Goal: Task Accomplishment & Management: Complete application form

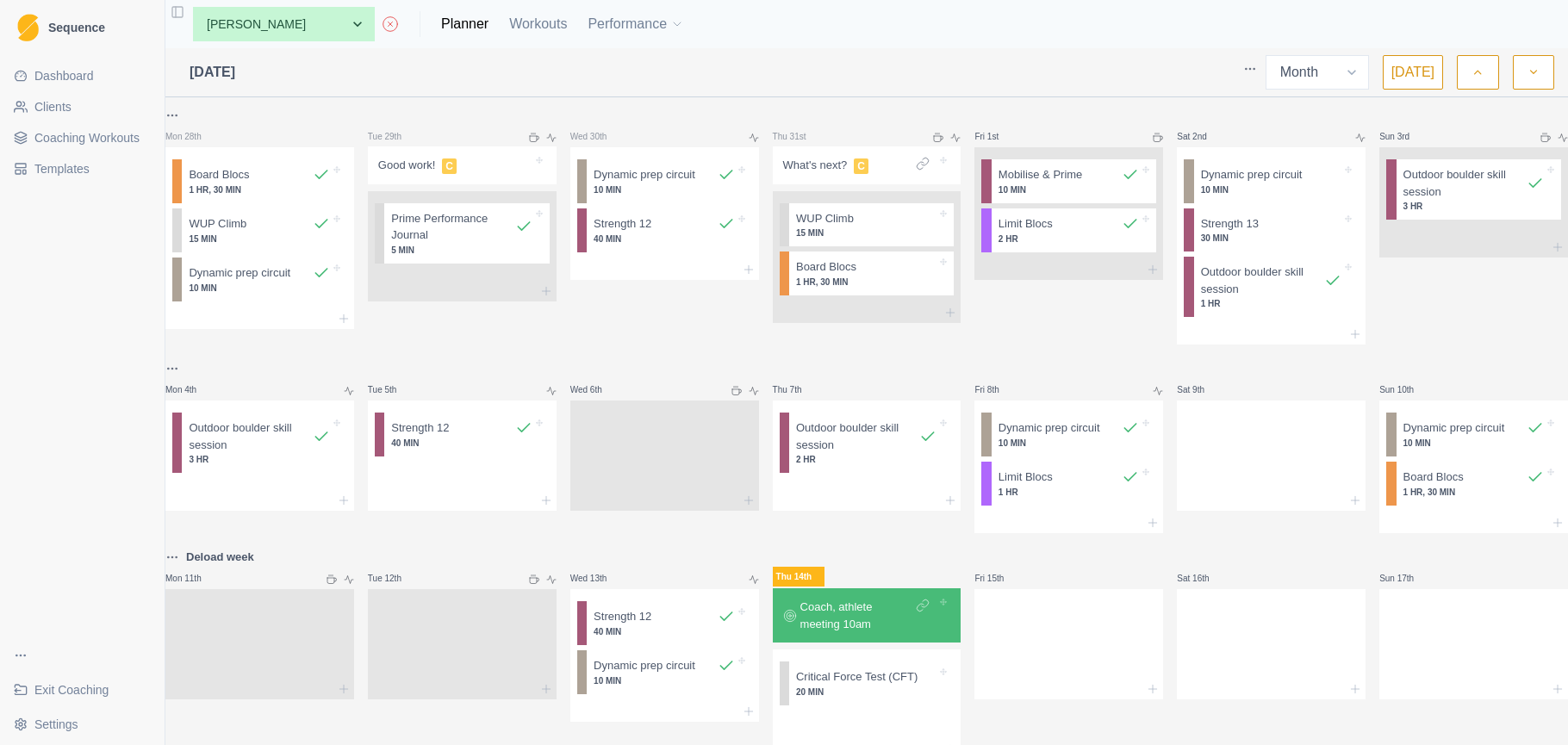
select select "month"
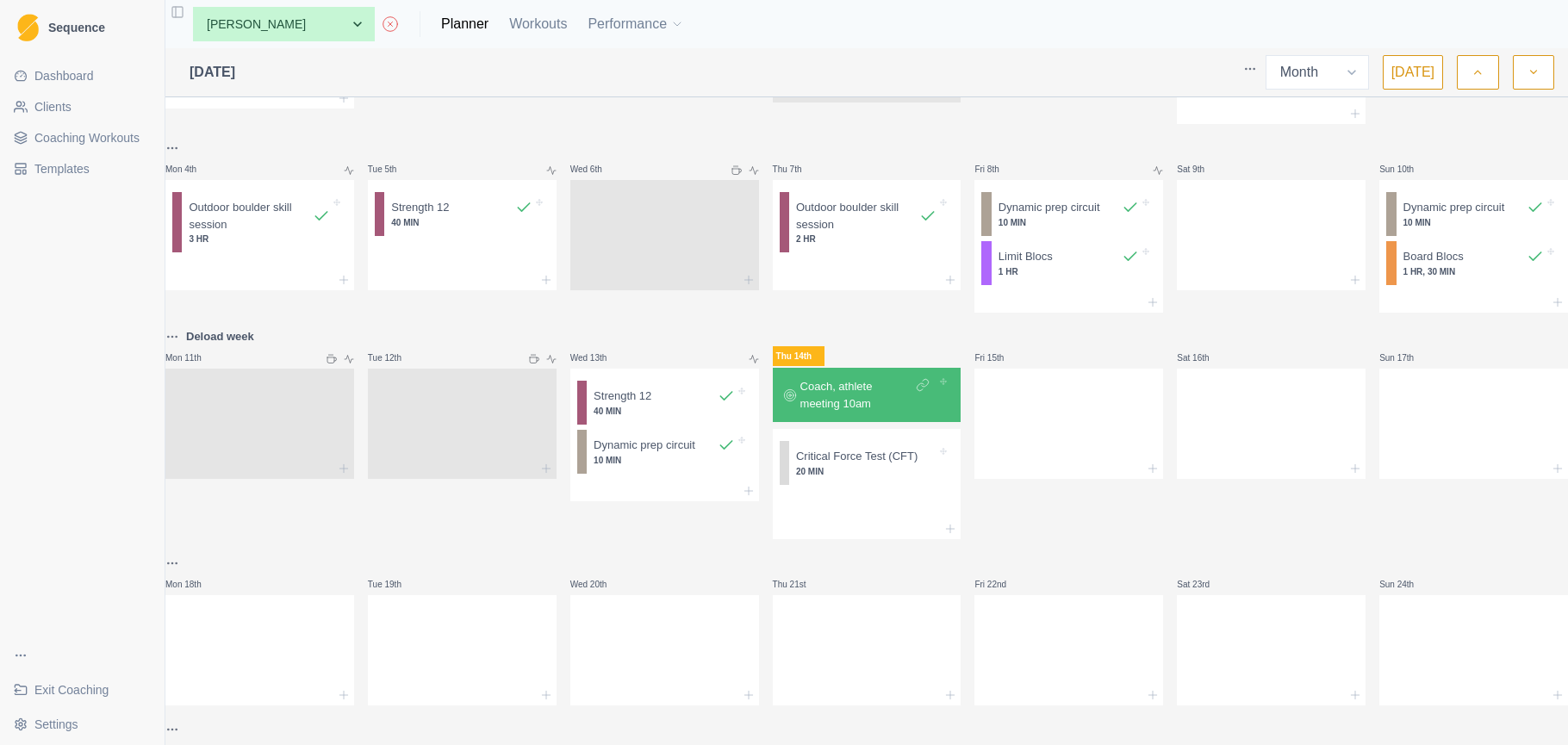
click at [520, 539] on div "Tue 12th" at bounding box center [462, 433] width 189 height 212
select select "0d50b06f-245e-46d8-ba55-fb398bb4c291"
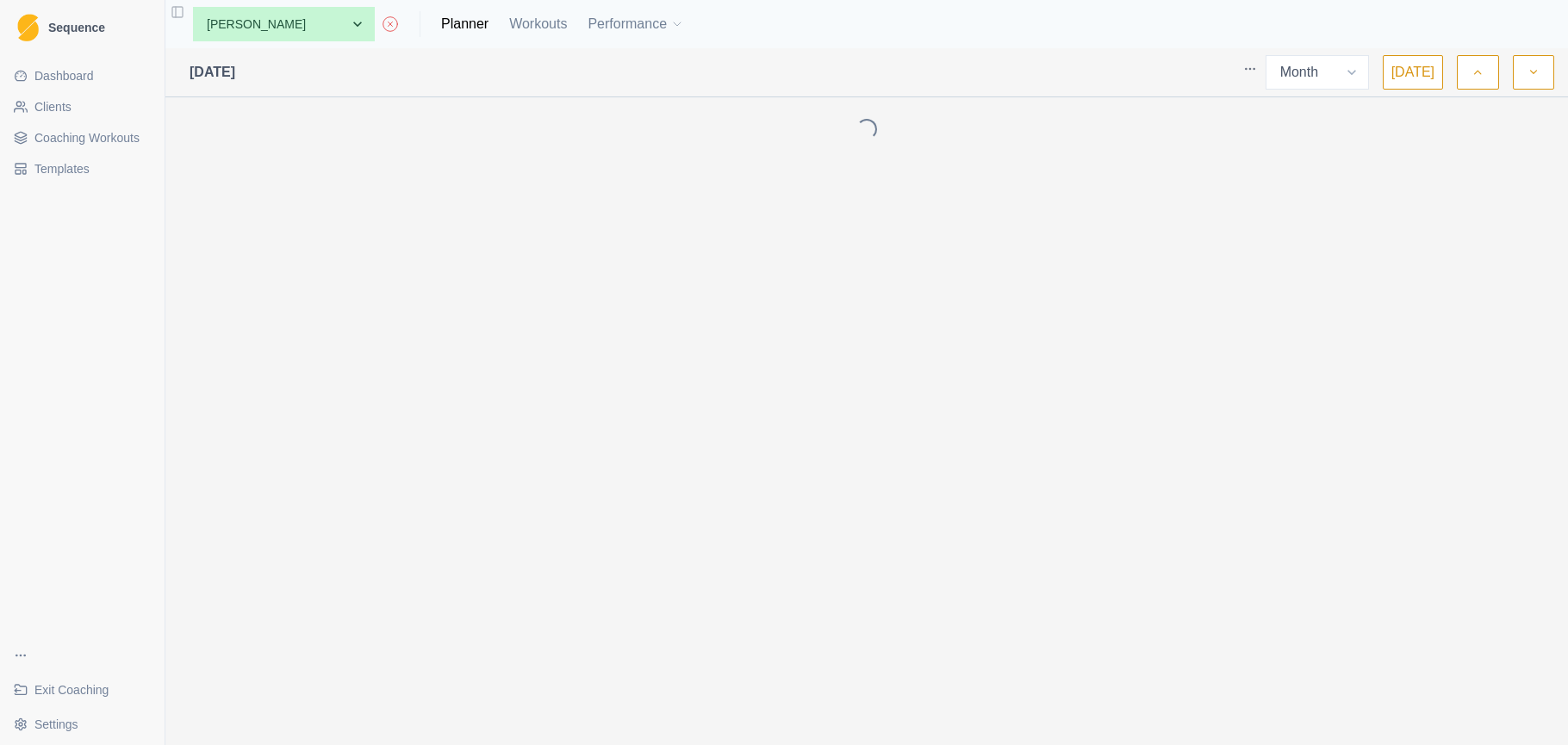
select select "month"
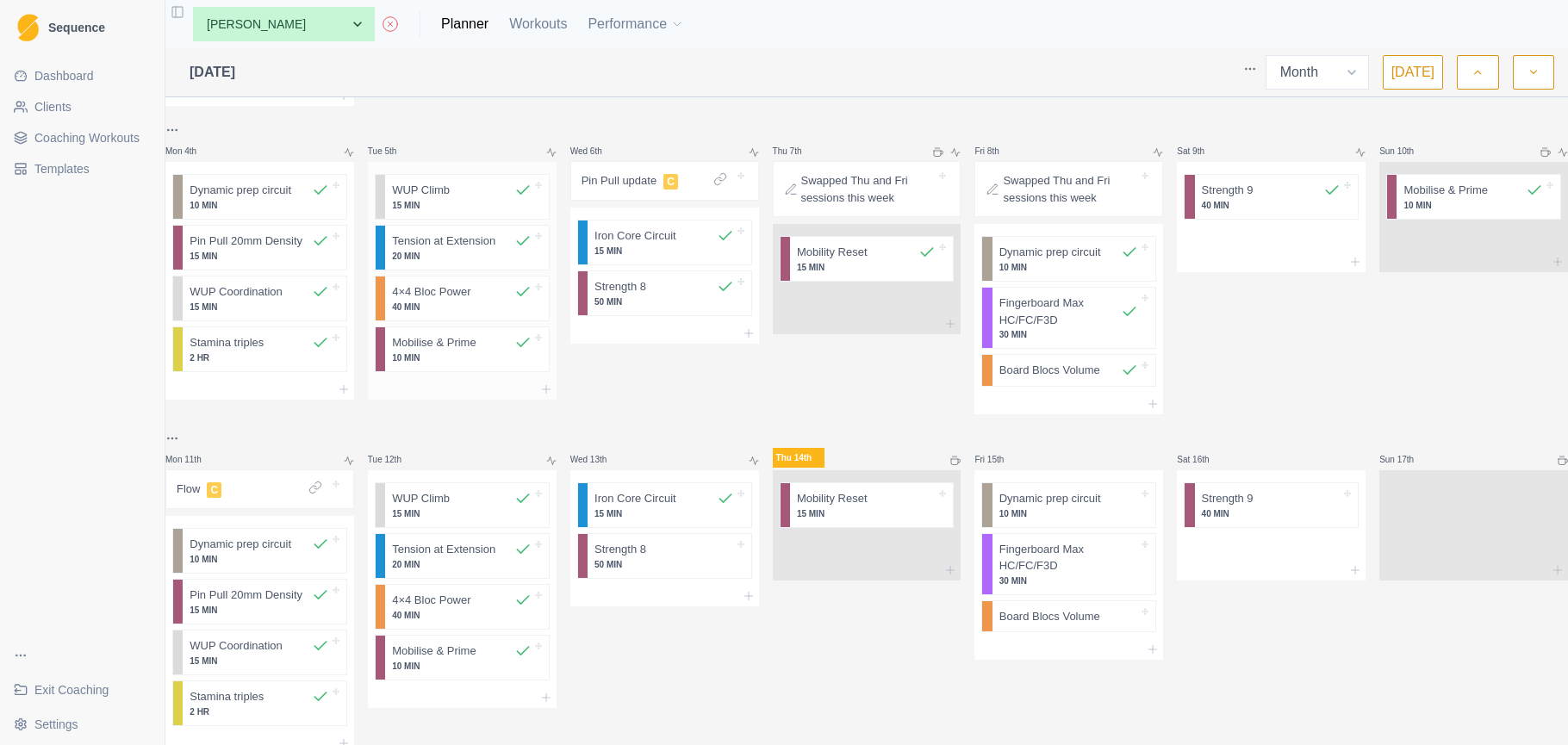
scroll to position [360, 0]
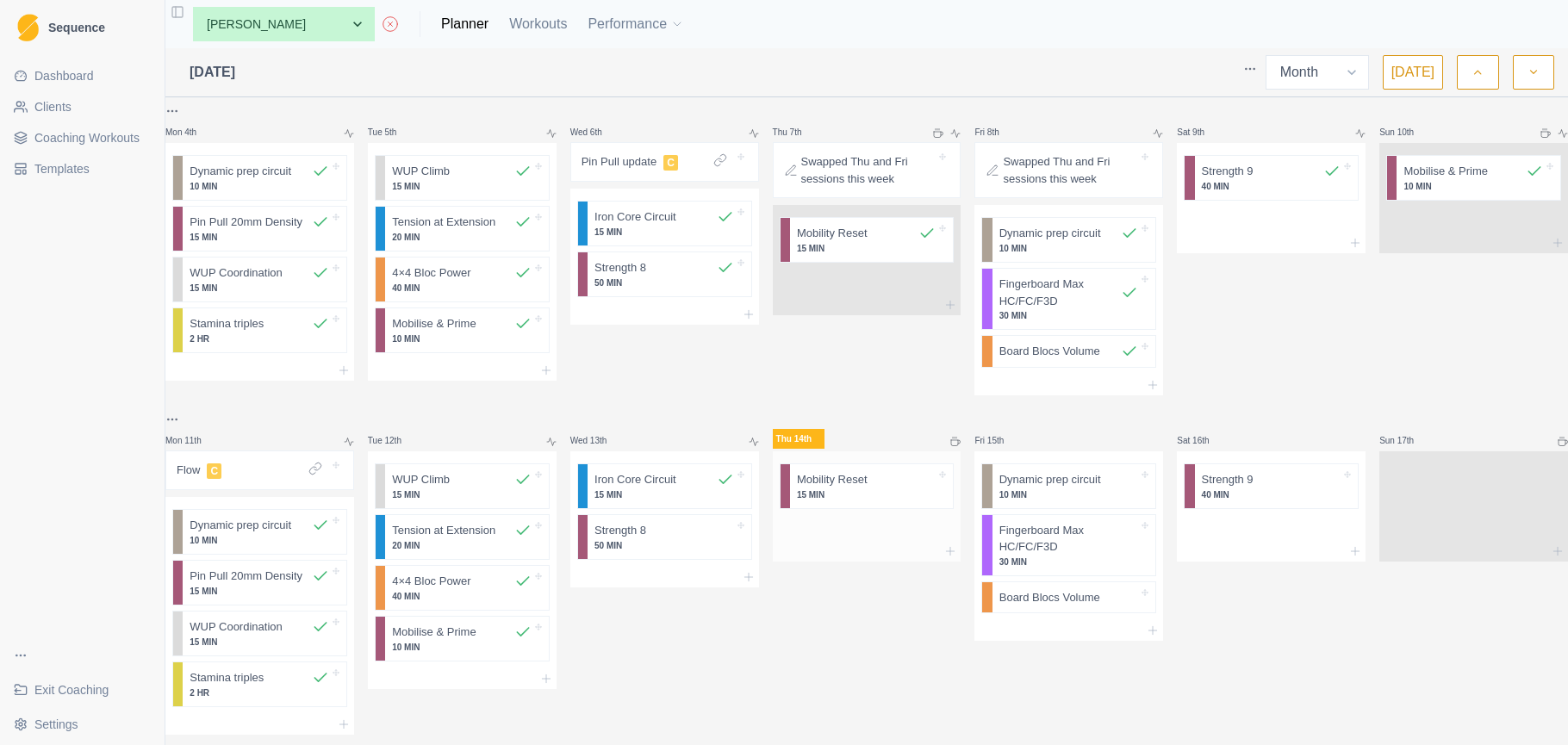
click at [868, 537] on div at bounding box center [867, 529] width 189 height 26
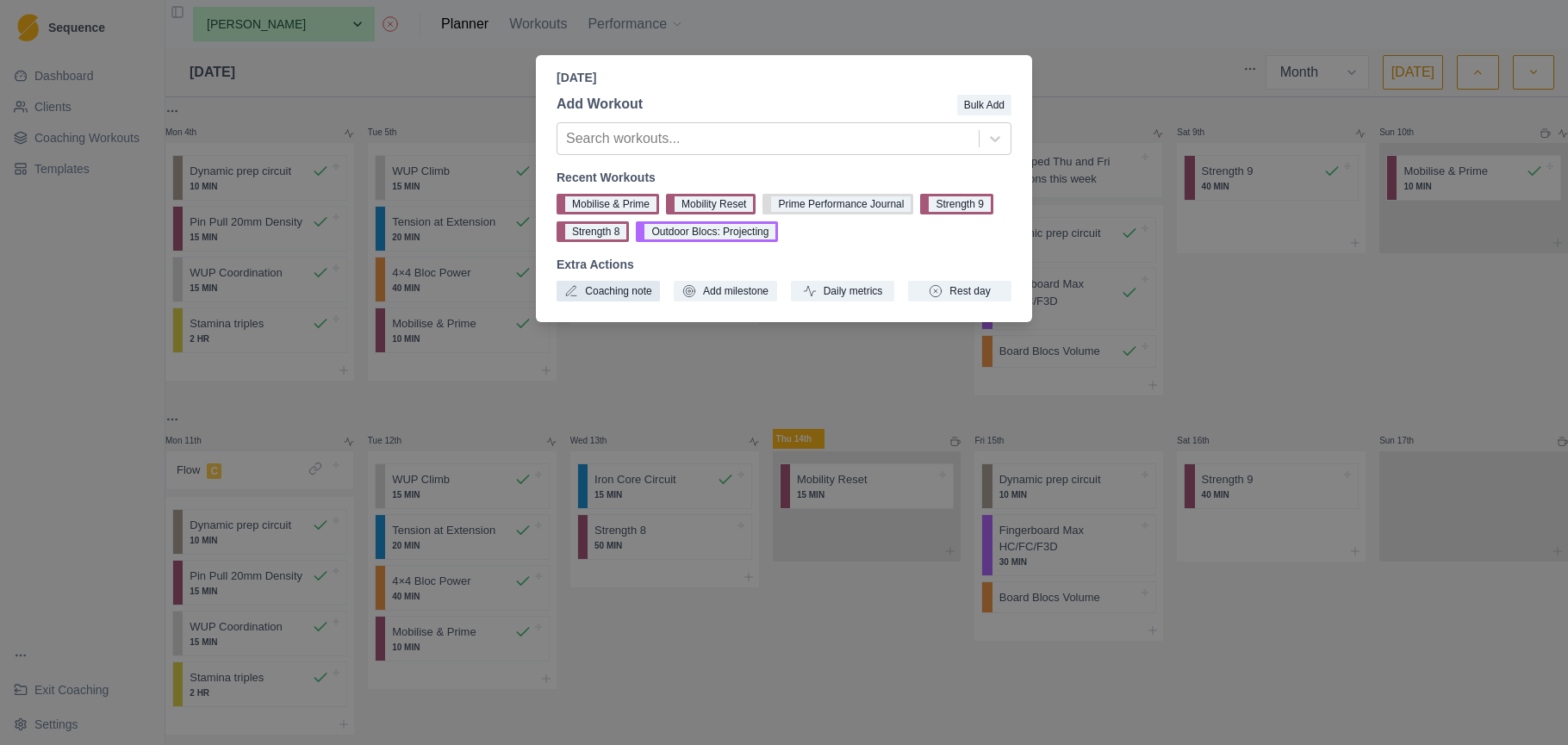
click at [632, 291] on button "Coaching note" at bounding box center [607, 291] width 103 height 20
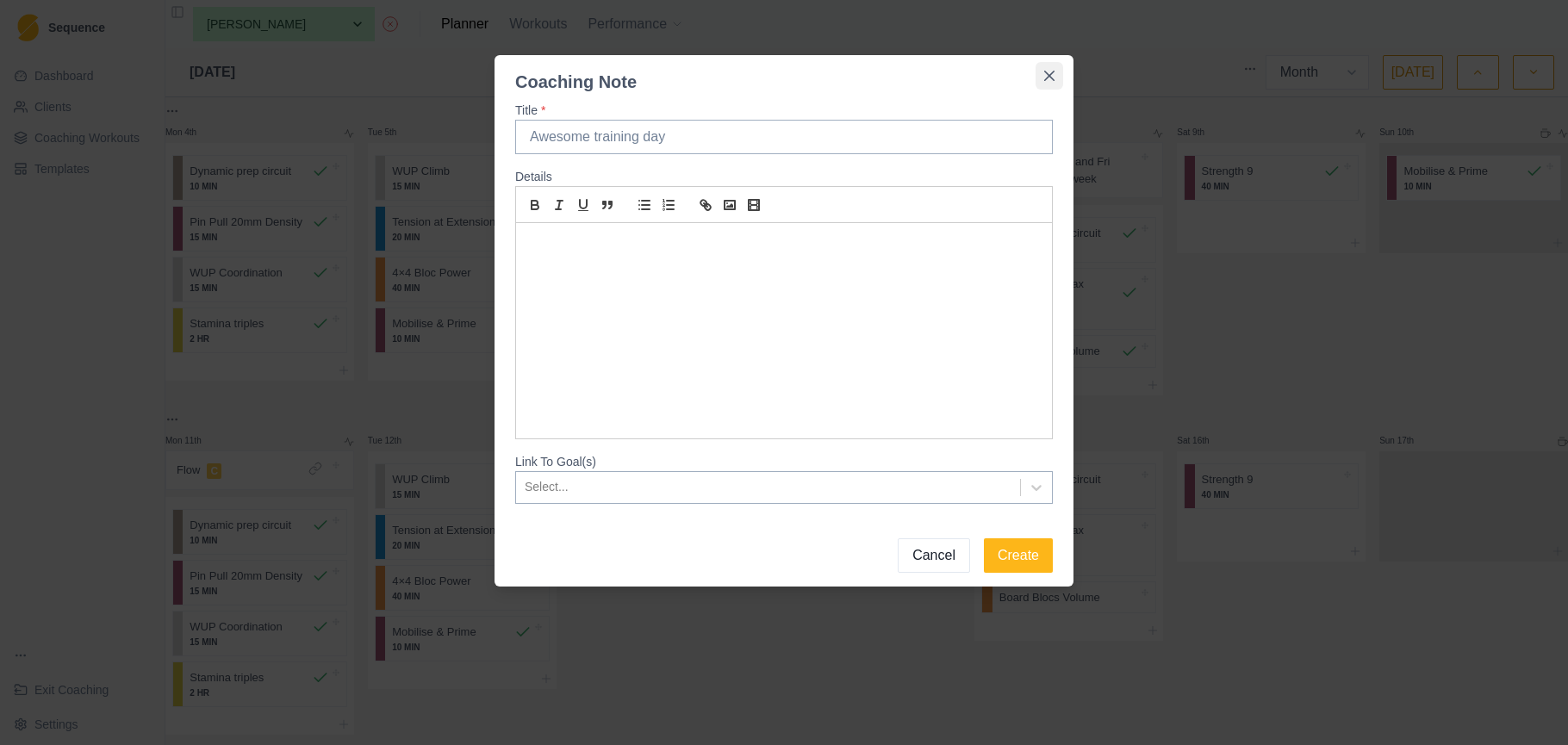
click at [1056, 73] on button "Close" at bounding box center [1050, 76] width 28 height 28
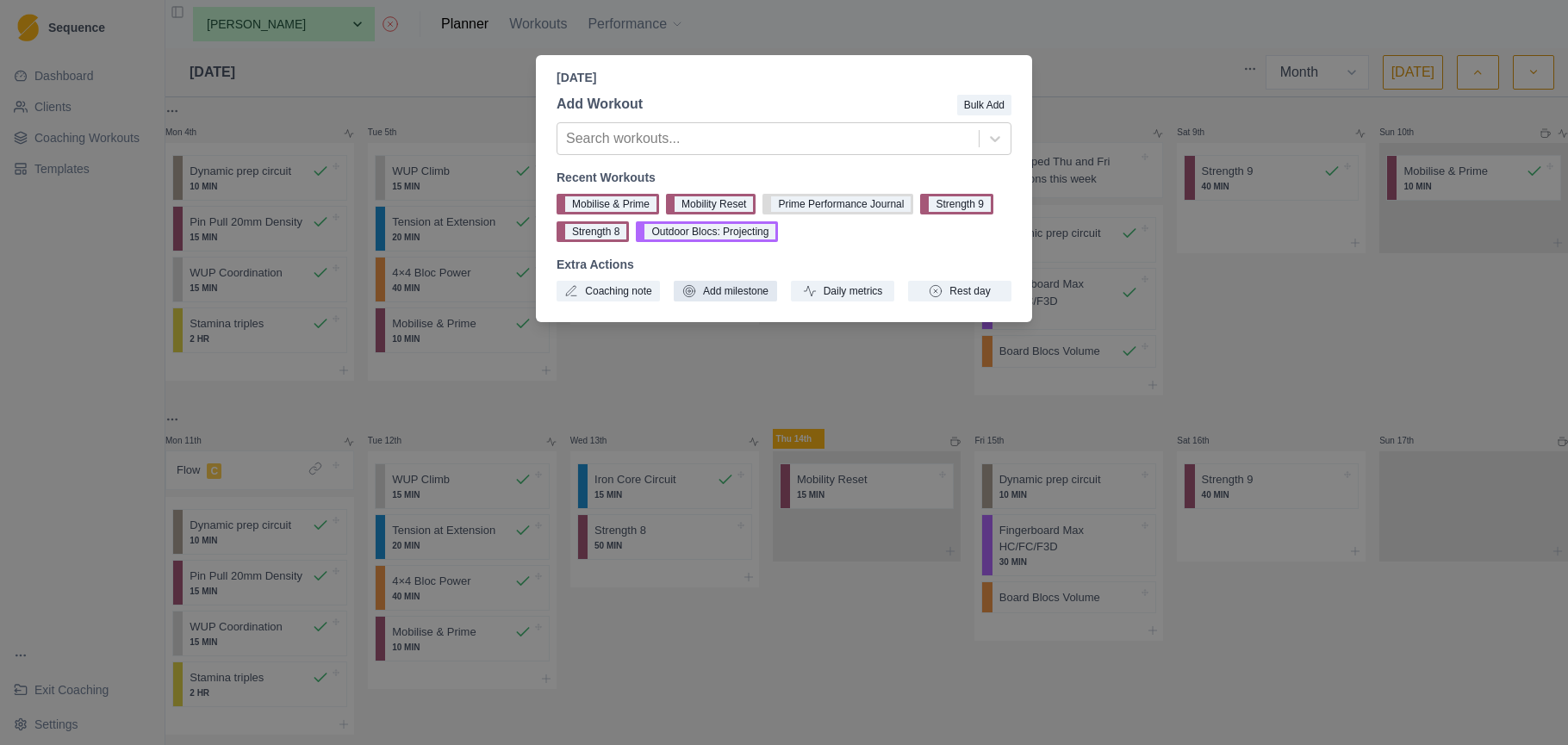
click at [761, 298] on button "Add milestone" at bounding box center [725, 291] width 103 height 20
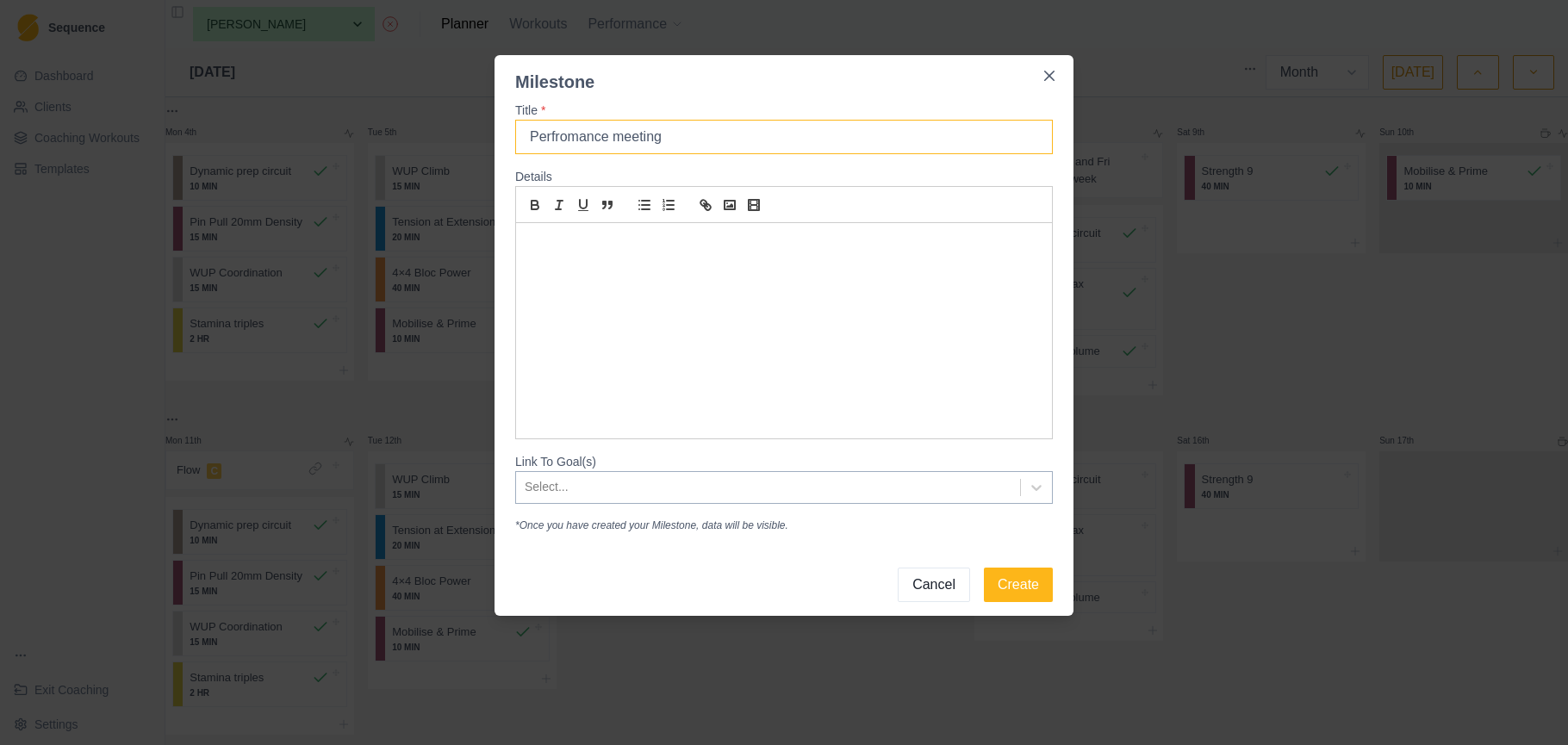
drag, startPoint x: 557, startPoint y: 135, endPoint x: 498, endPoint y: 135, distance: 59.0
click at [498, 135] on div "Title * Perfromance meeting Details Link To Goal(s) Select... *Once you have cr…" at bounding box center [784, 318] width 579 height 445
type input "Coach athlete"
click at [1142, 616] on div "Milestone Title * Coach athlete Details Link To Goal(s) Select... *Once you hav…" at bounding box center [784, 372] width 1568 height 745
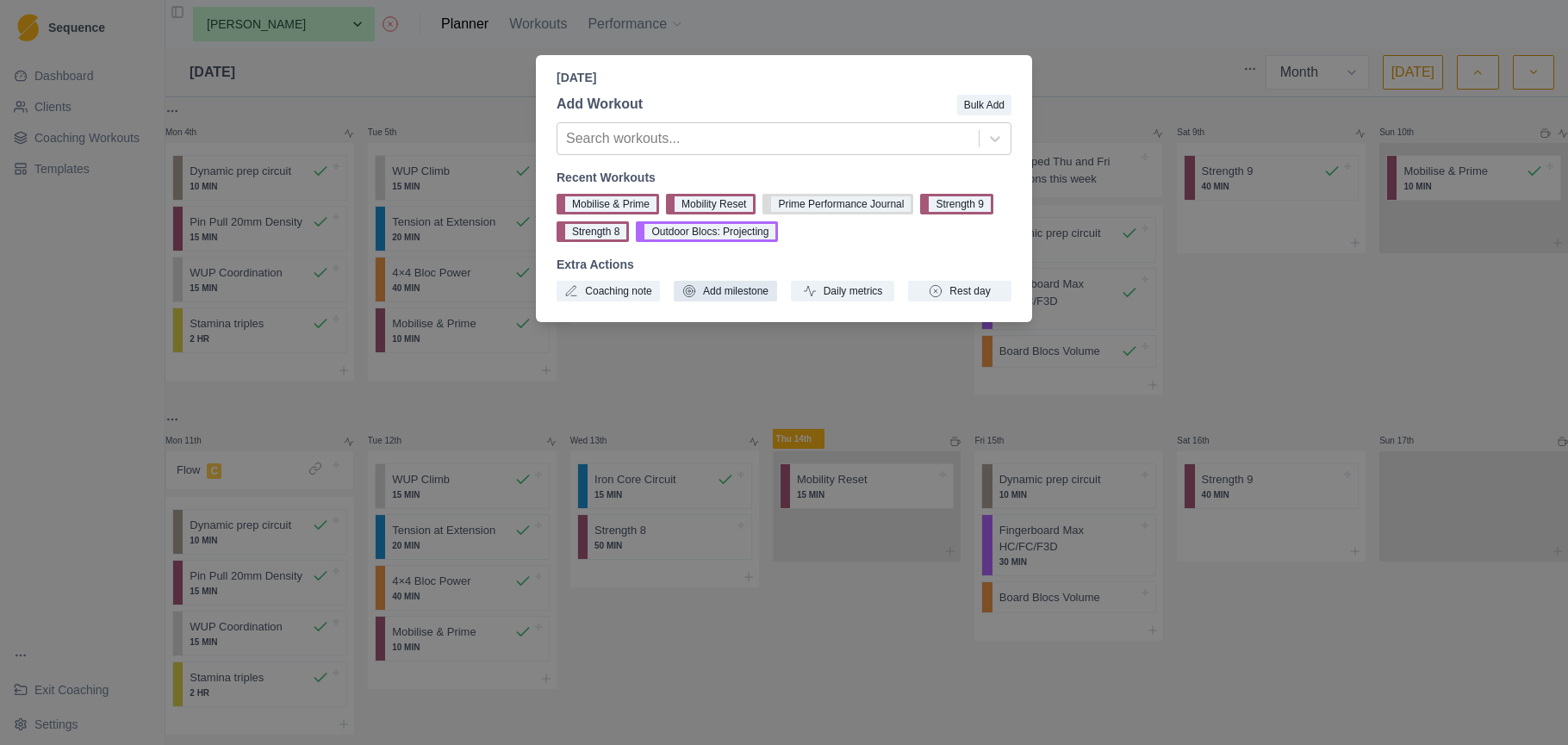
click at [749, 289] on button "Add milestone" at bounding box center [725, 291] width 103 height 20
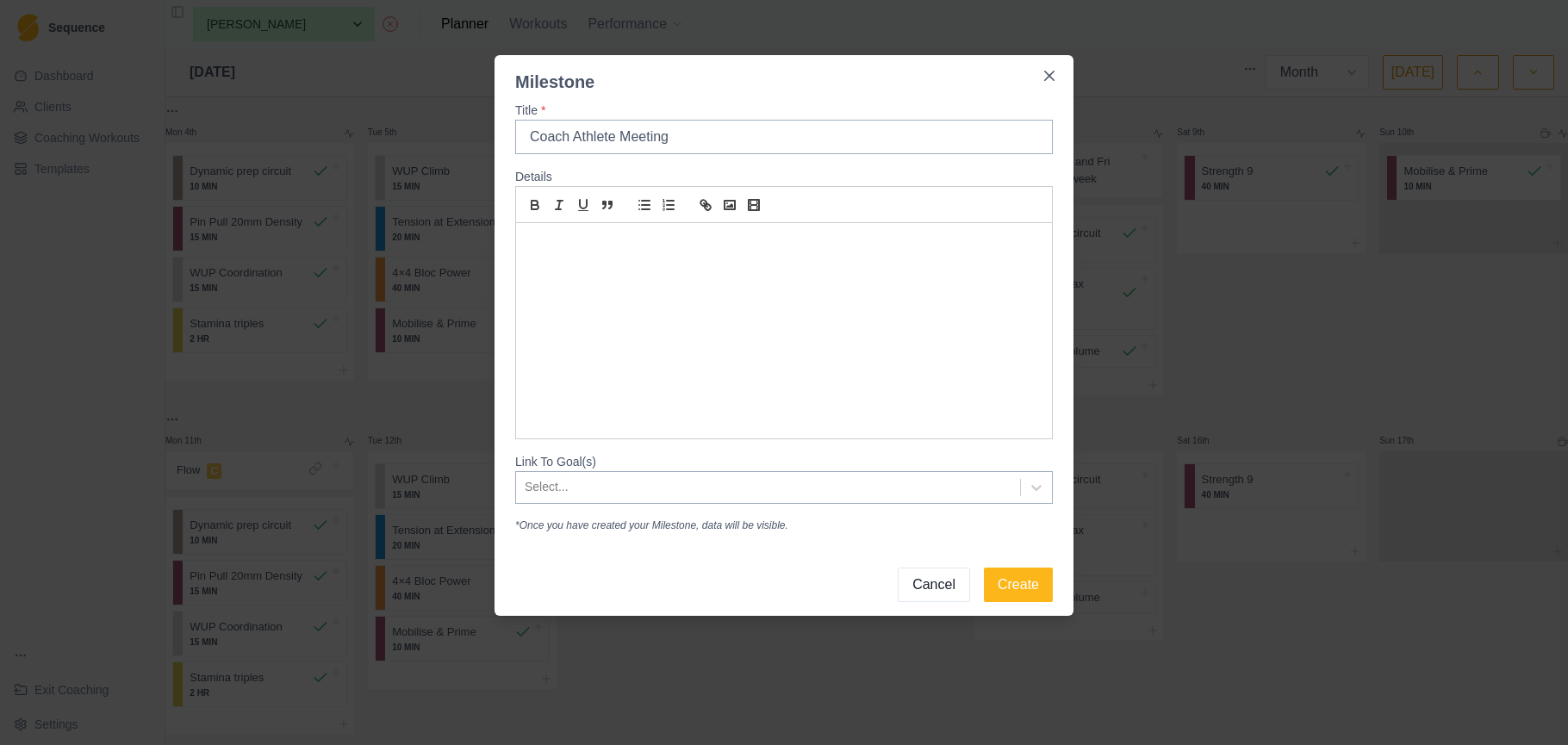
type input "Coach Athlete Meeting"
click at [676, 257] on div at bounding box center [784, 331] width 536 height 215
click at [1031, 481] on icon at bounding box center [1036, 487] width 17 height 17
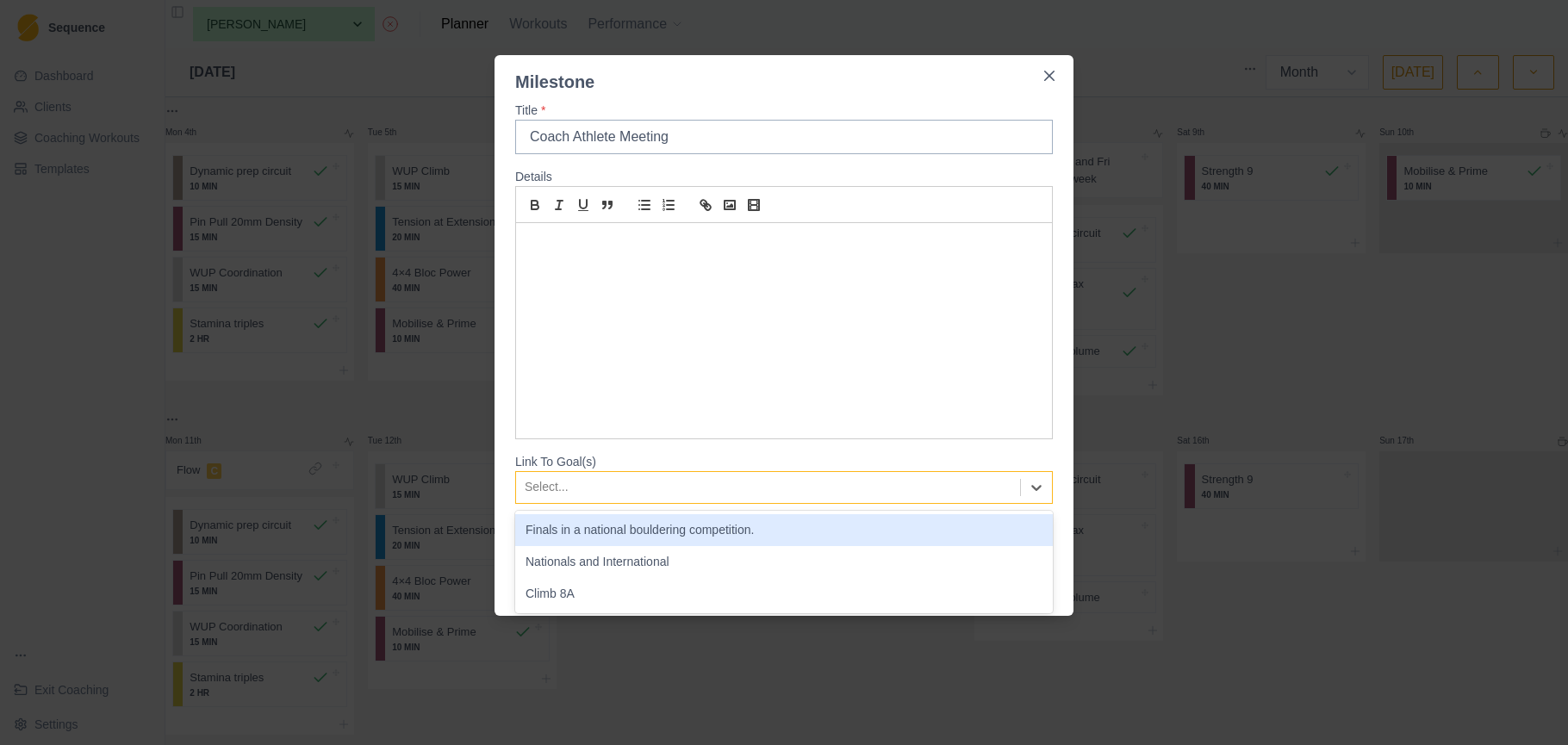
click at [994, 530] on div "Finals in a national bouldering competition." at bounding box center [784, 530] width 538 height 32
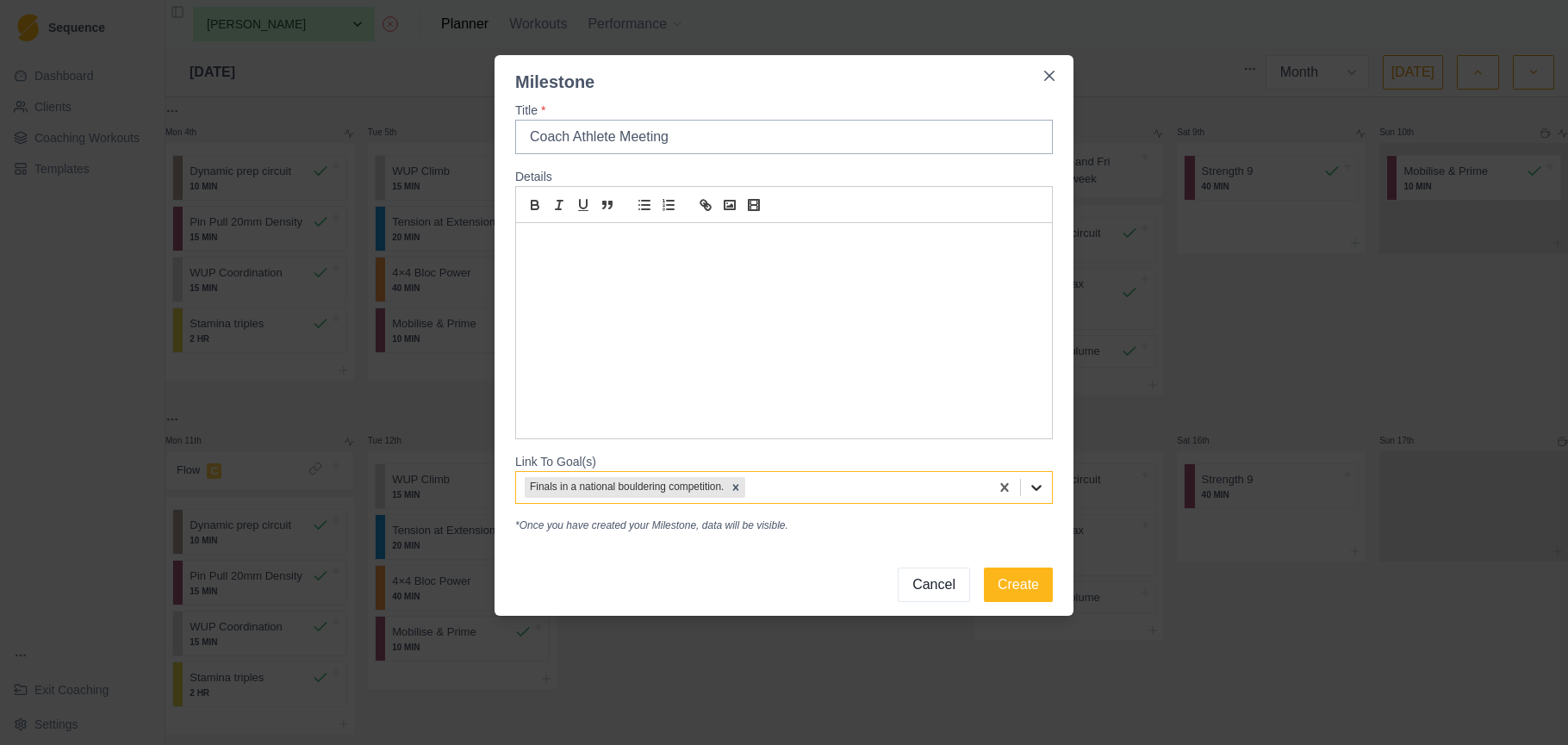
click at [1043, 495] on icon at bounding box center [1036, 487] width 17 height 17
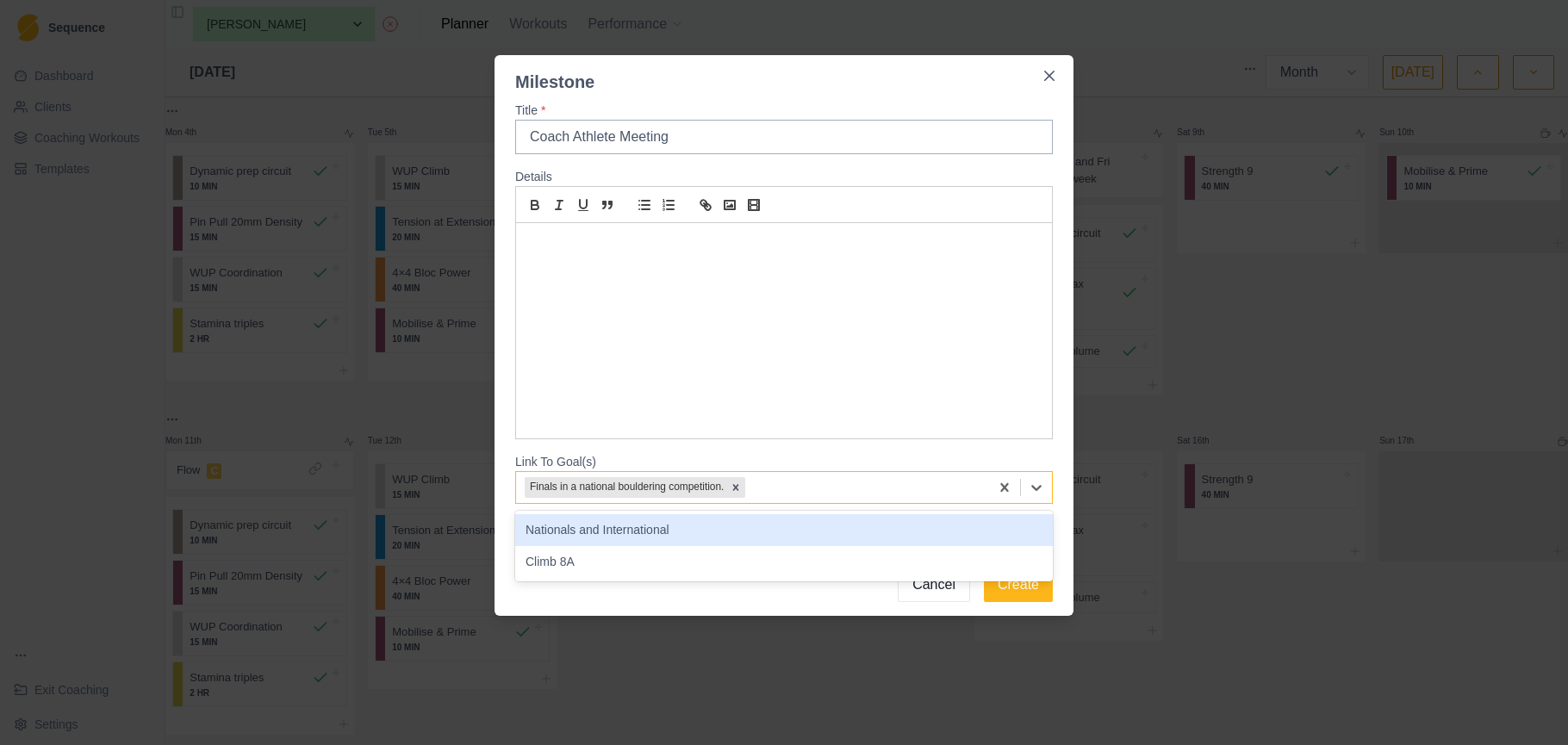
click at [975, 545] on div "Nationals and International" at bounding box center [784, 530] width 538 height 32
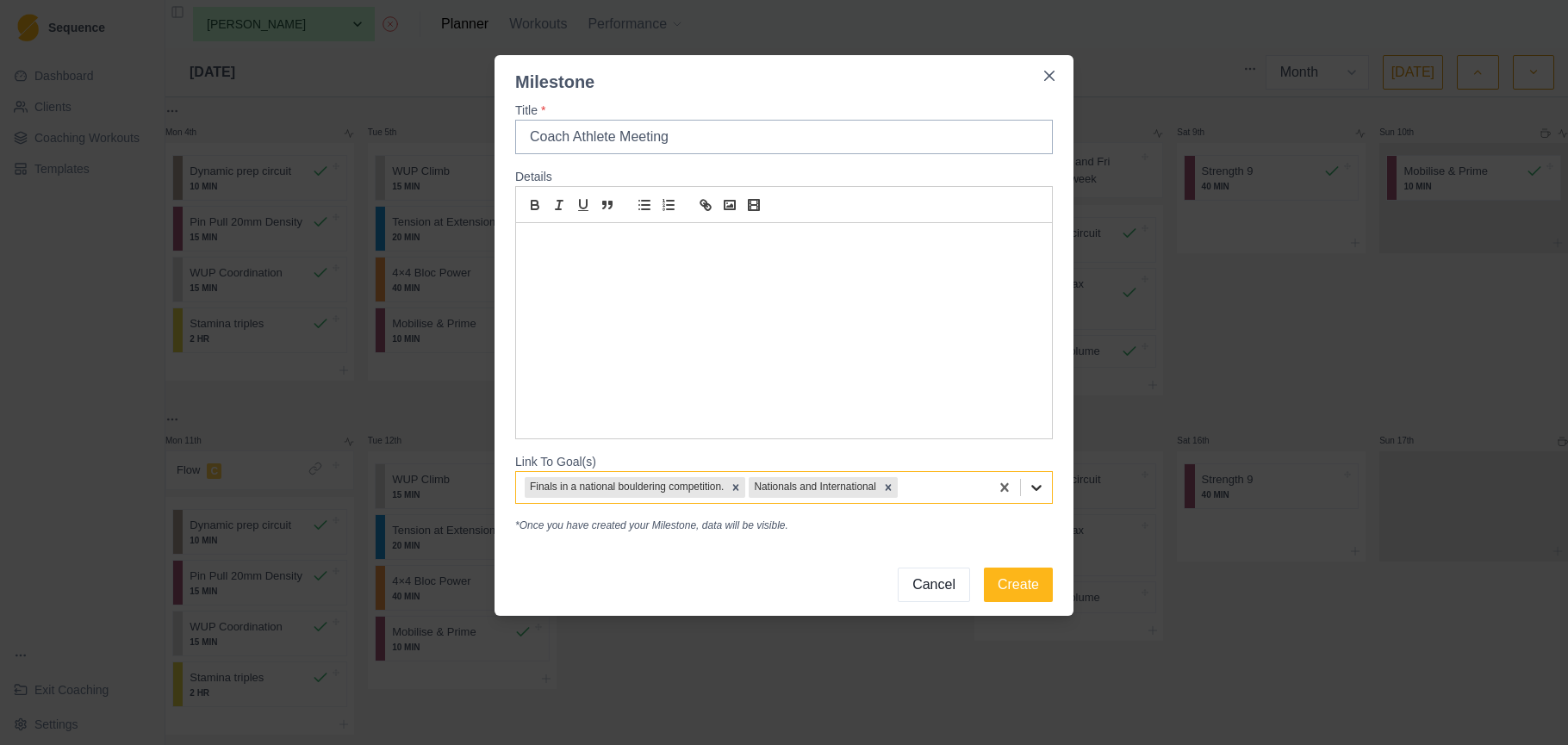
click at [1029, 492] on icon at bounding box center [1036, 487] width 17 height 17
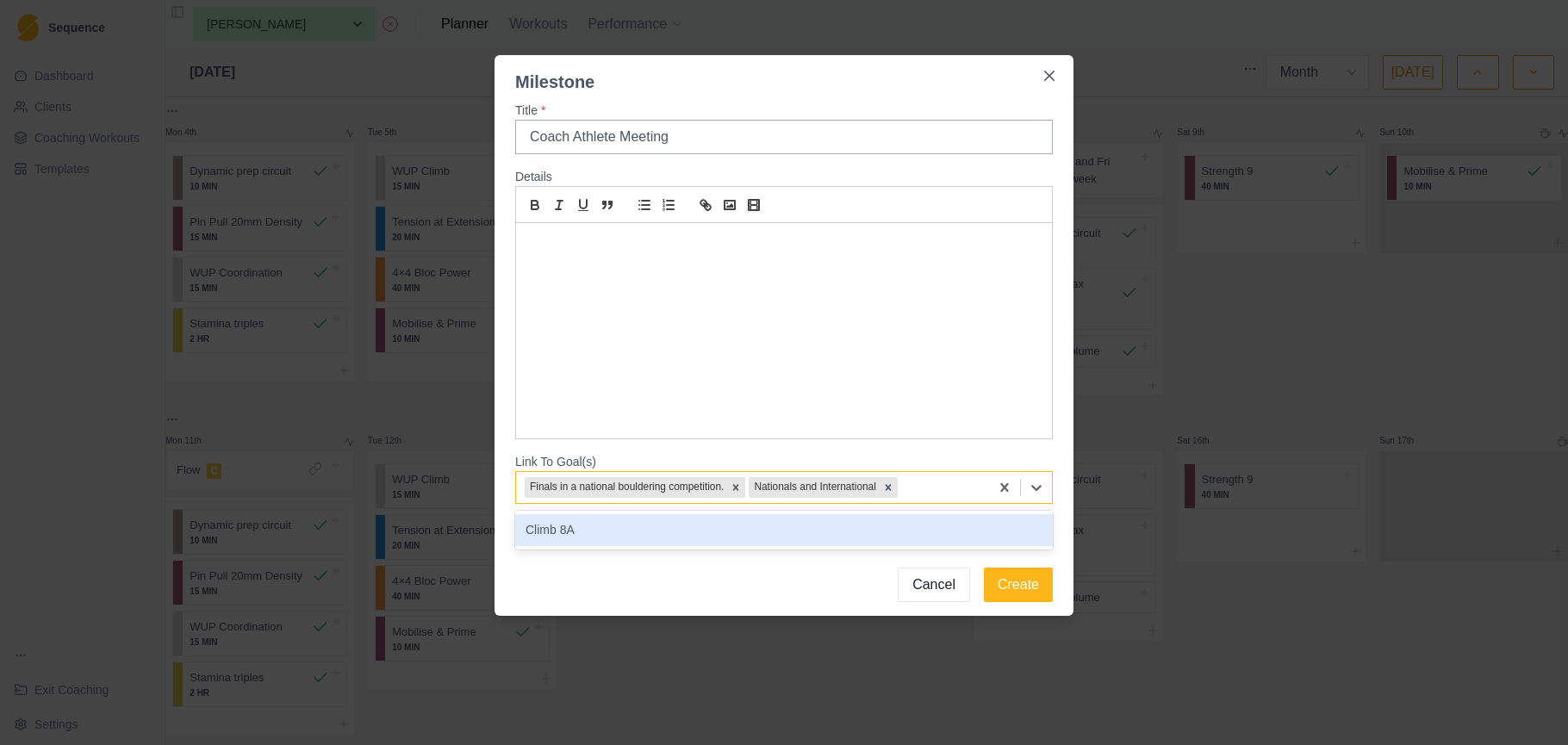
click at [977, 534] on div "Climb 8A" at bounding box center [784, 530] width 538 height 32
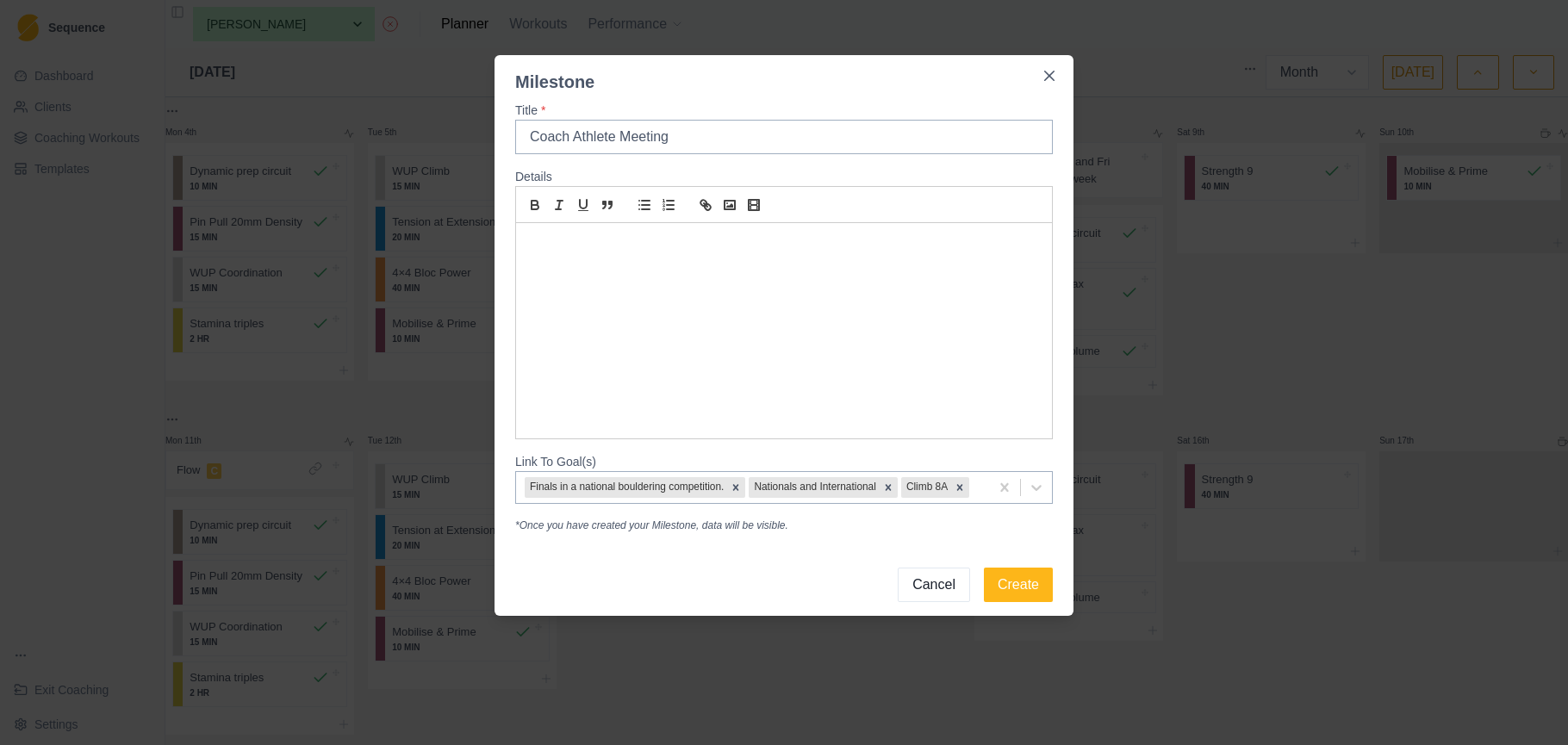
click at [613, 244] on p at bounding box center [784, 243] width 510 height 20
click at [1003, 602] on button "Create" at bounding box center [1018, 584] width 69 height 34
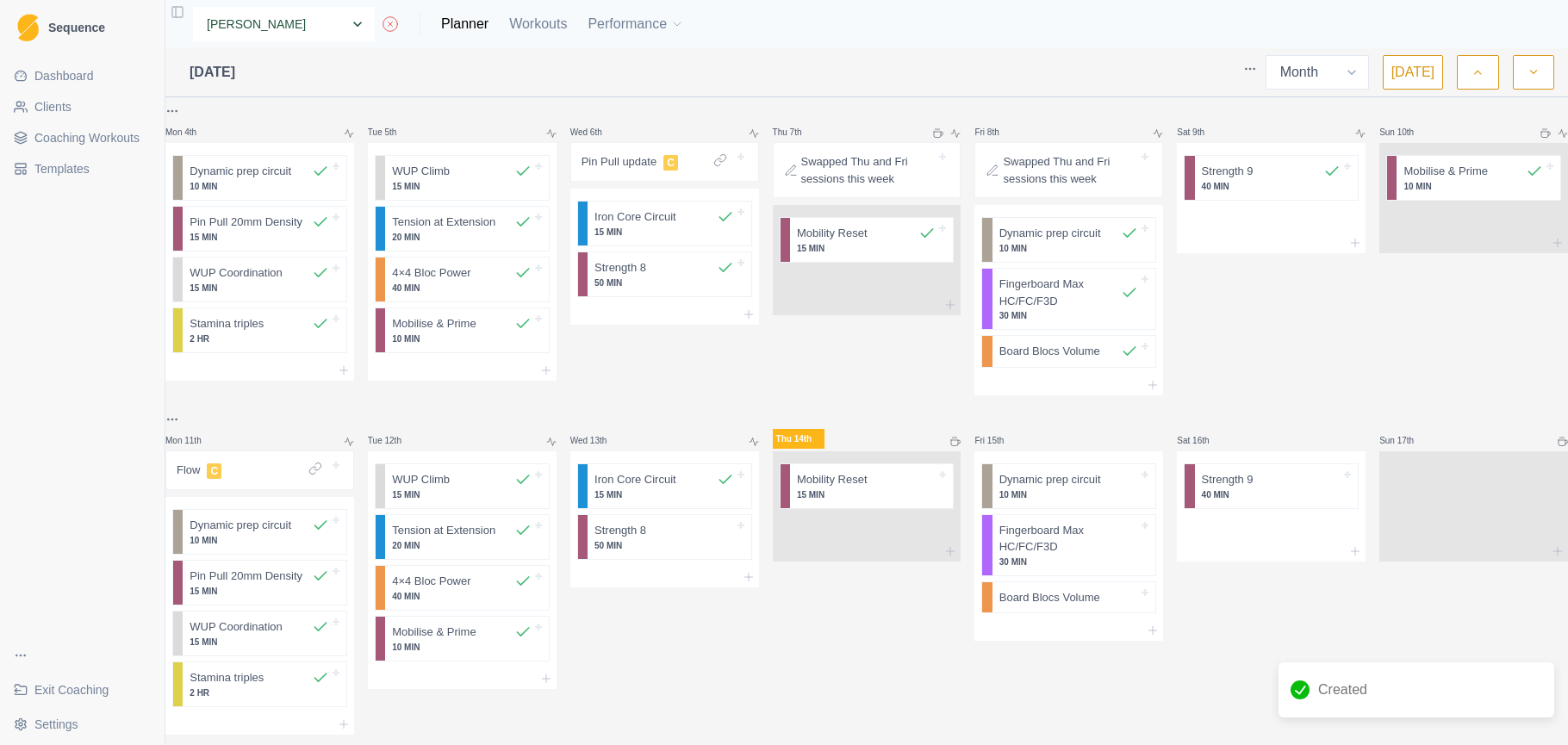
select select "ab3e8199-3b4c-4ab4-bbd4-19107e3ea98f"
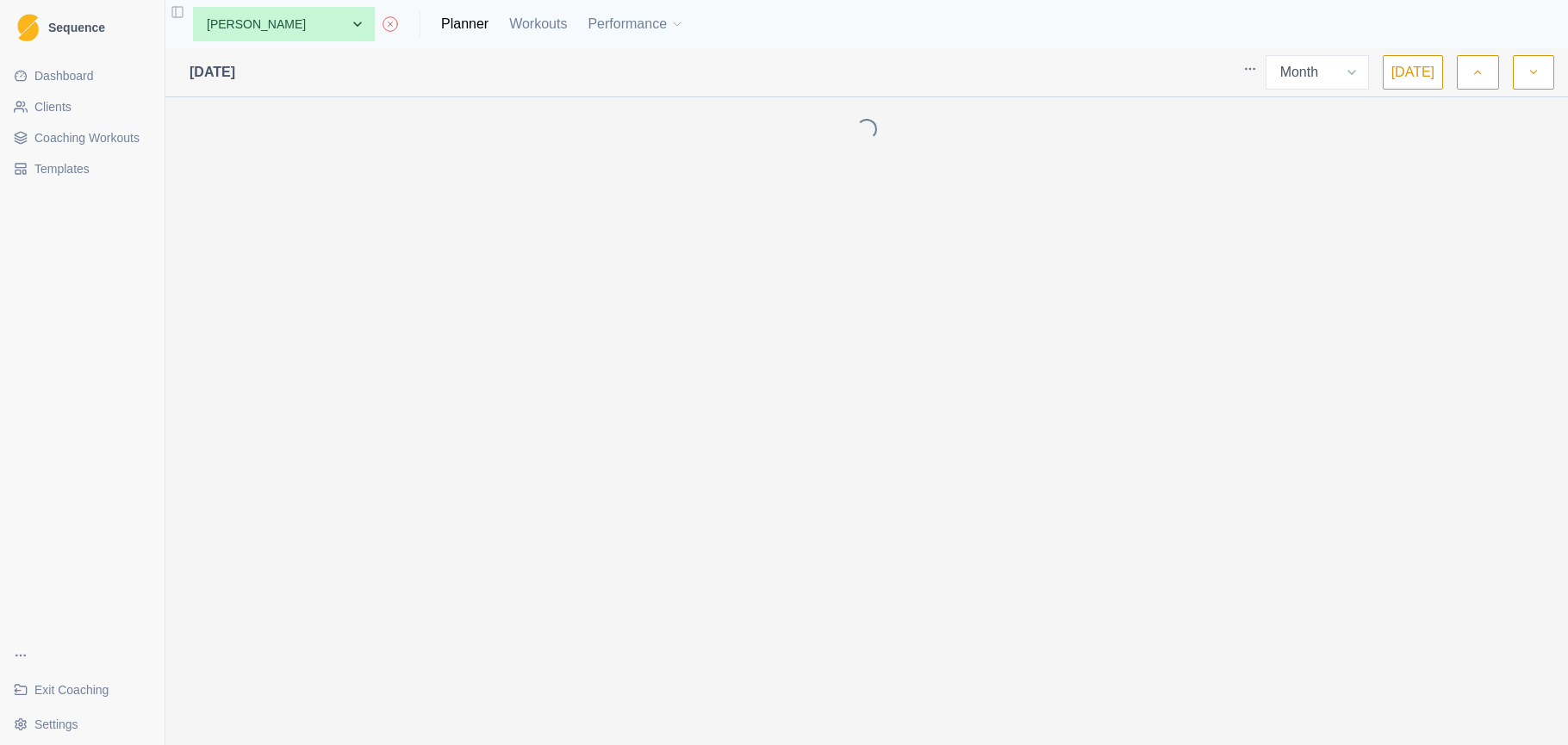
select select "month"
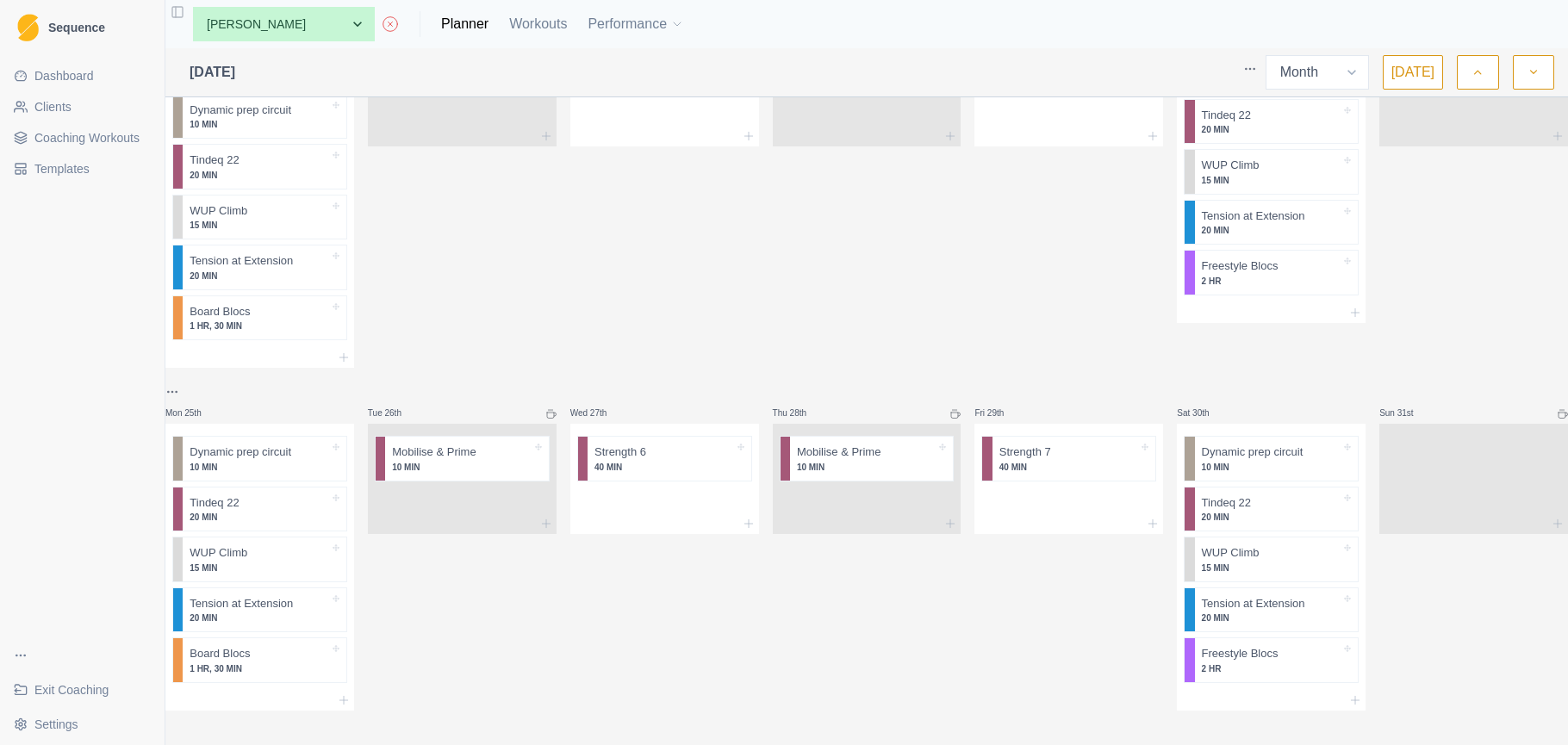
scroll to position [1145, 0]
click at [1528, 77] on icon "button" at bounding box center [1534, 72] width 12 height 17
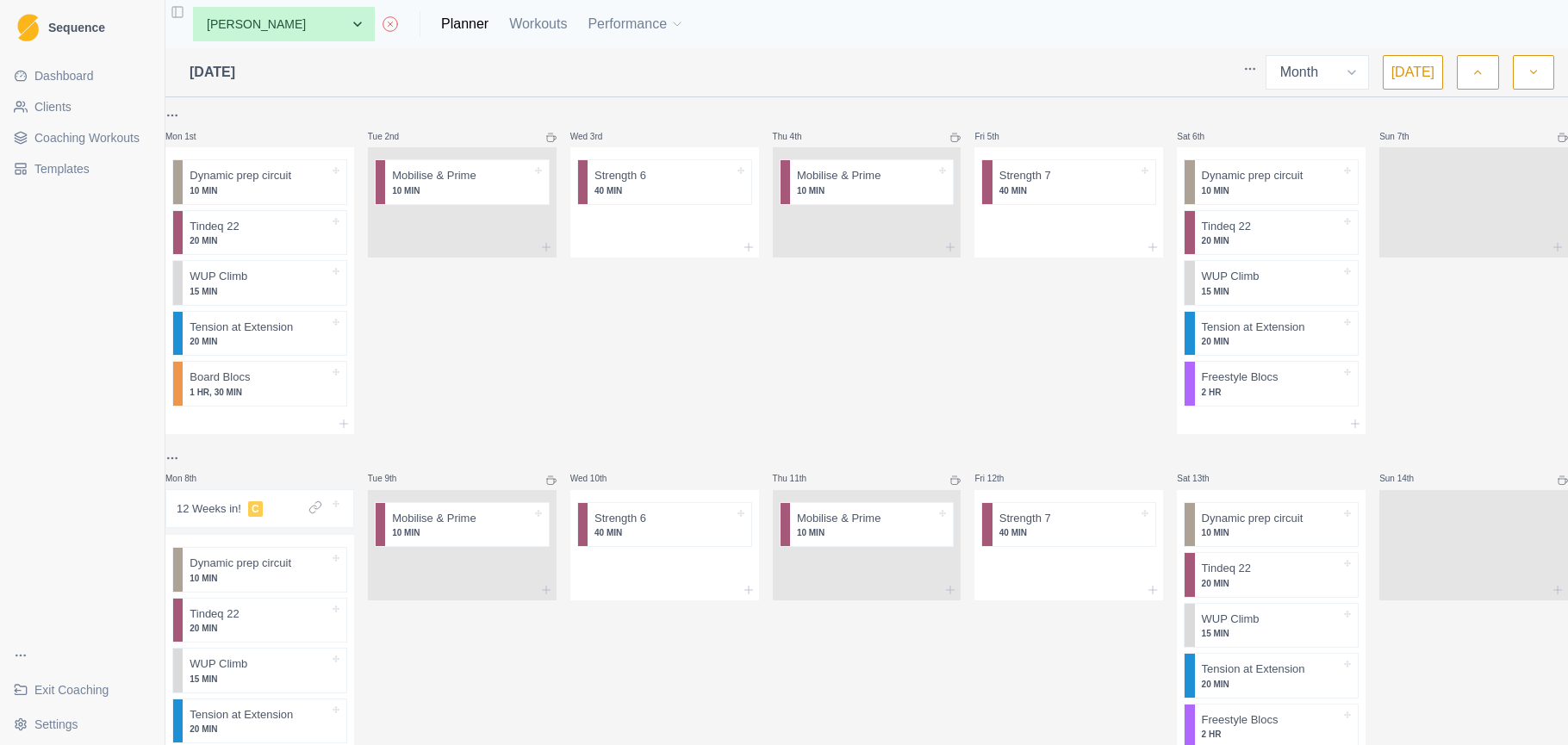
scroll to position [0, 0]
click at [1469, 82] on button "button" at bounding box center [1478, 72] width 41 height 34
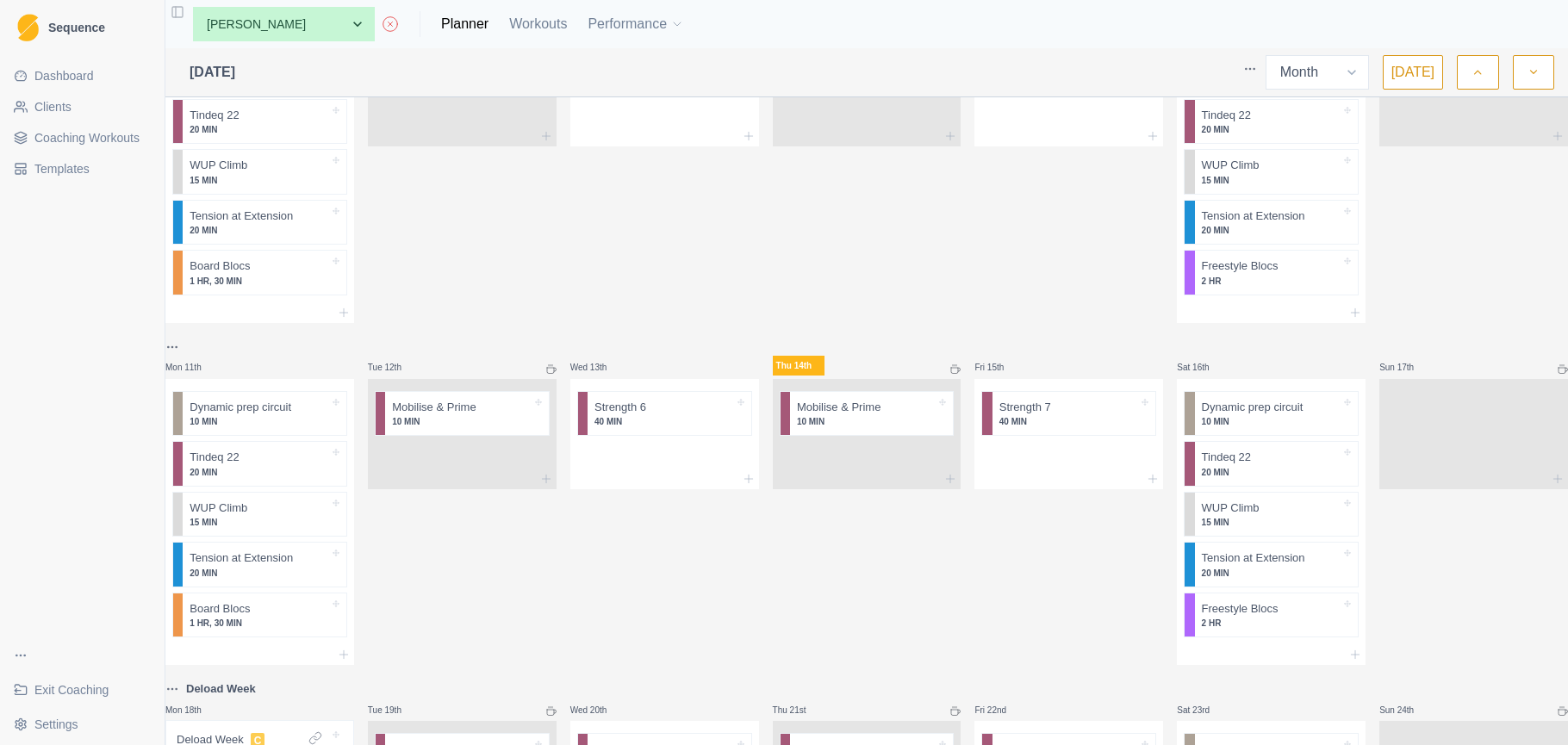
scroll to position [461, 0]
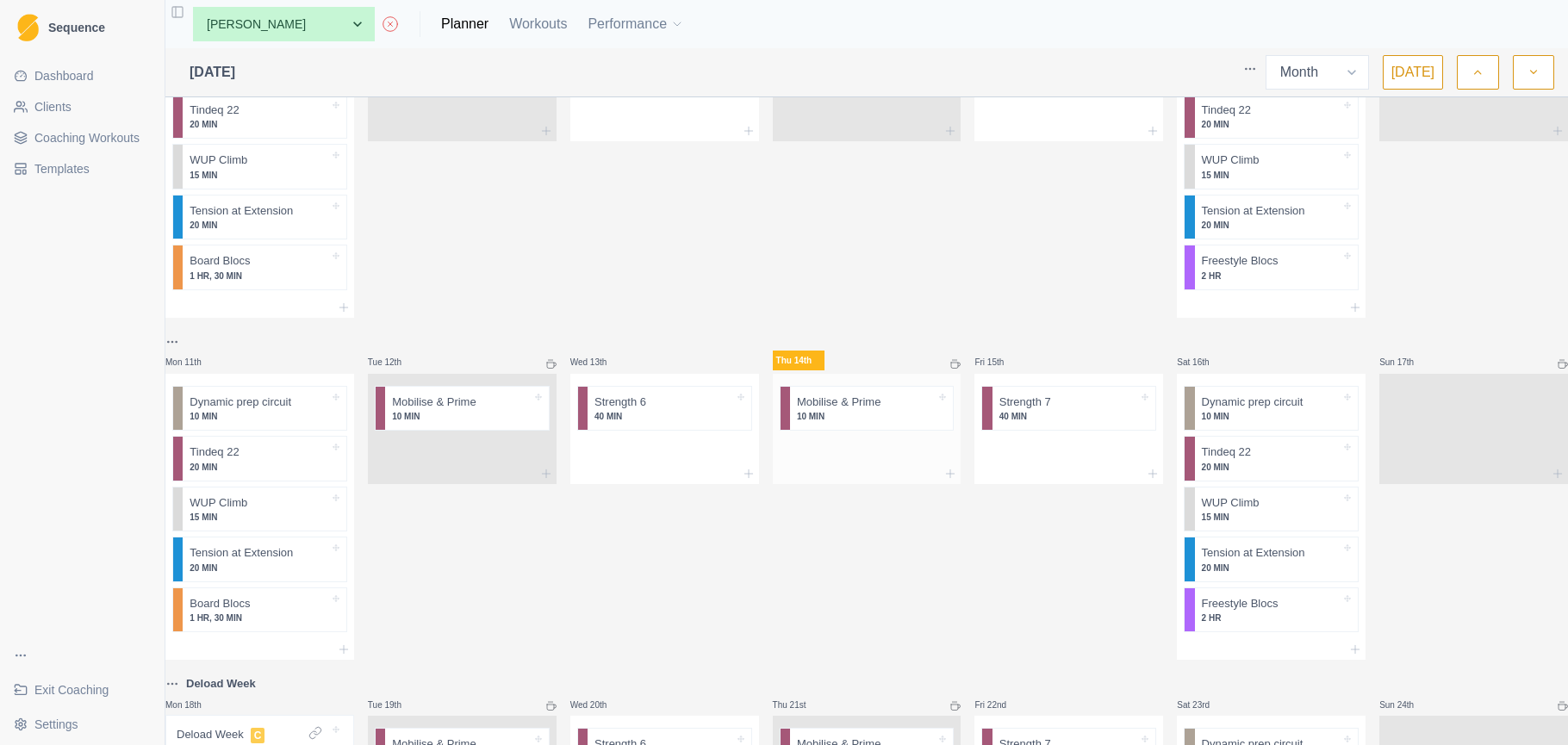
click at [838, 466] on div at bounding box center [867, 474] width 189 height 20
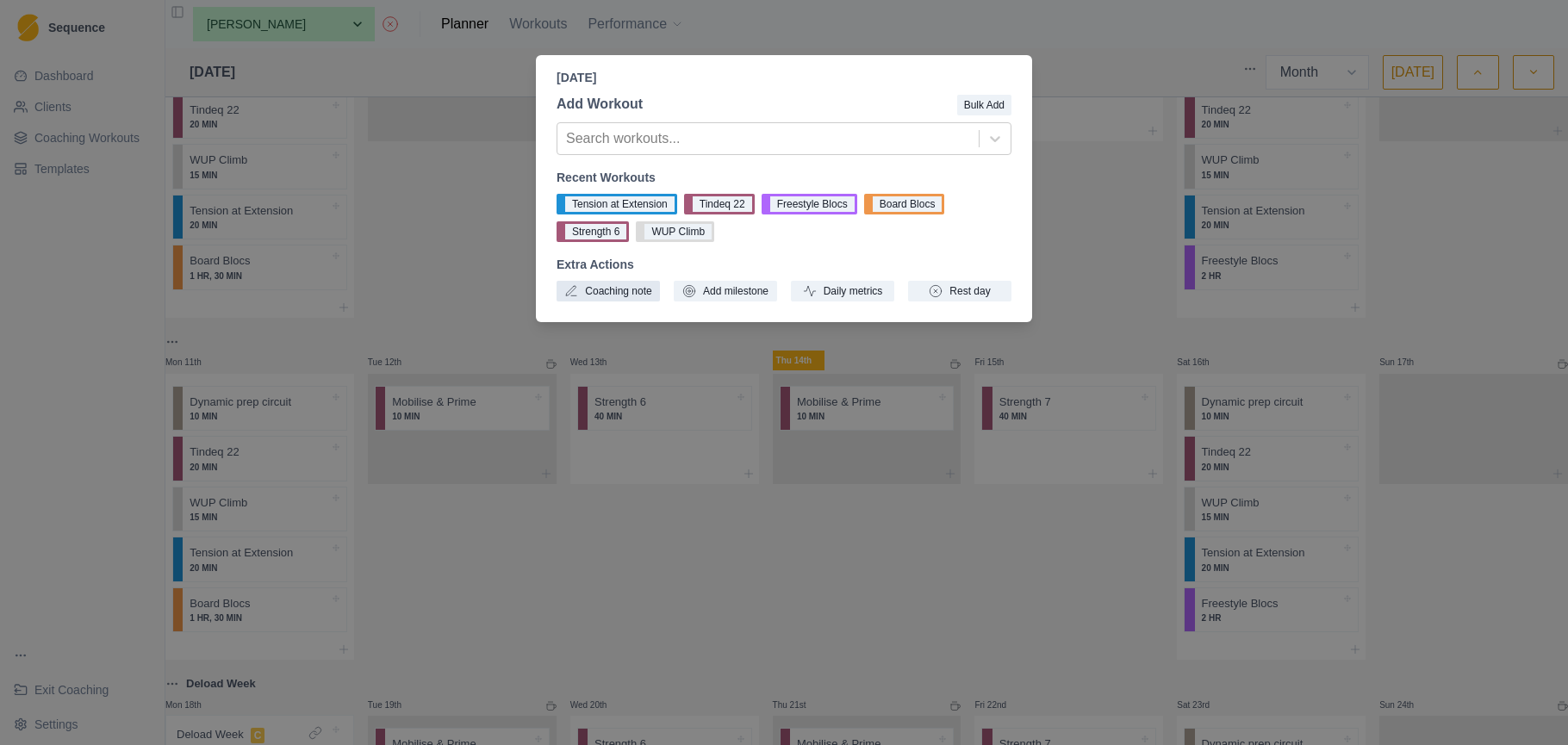
click at [610, 292] on button "Coaching note" at bounding box center [607, 291] width 103 height 20
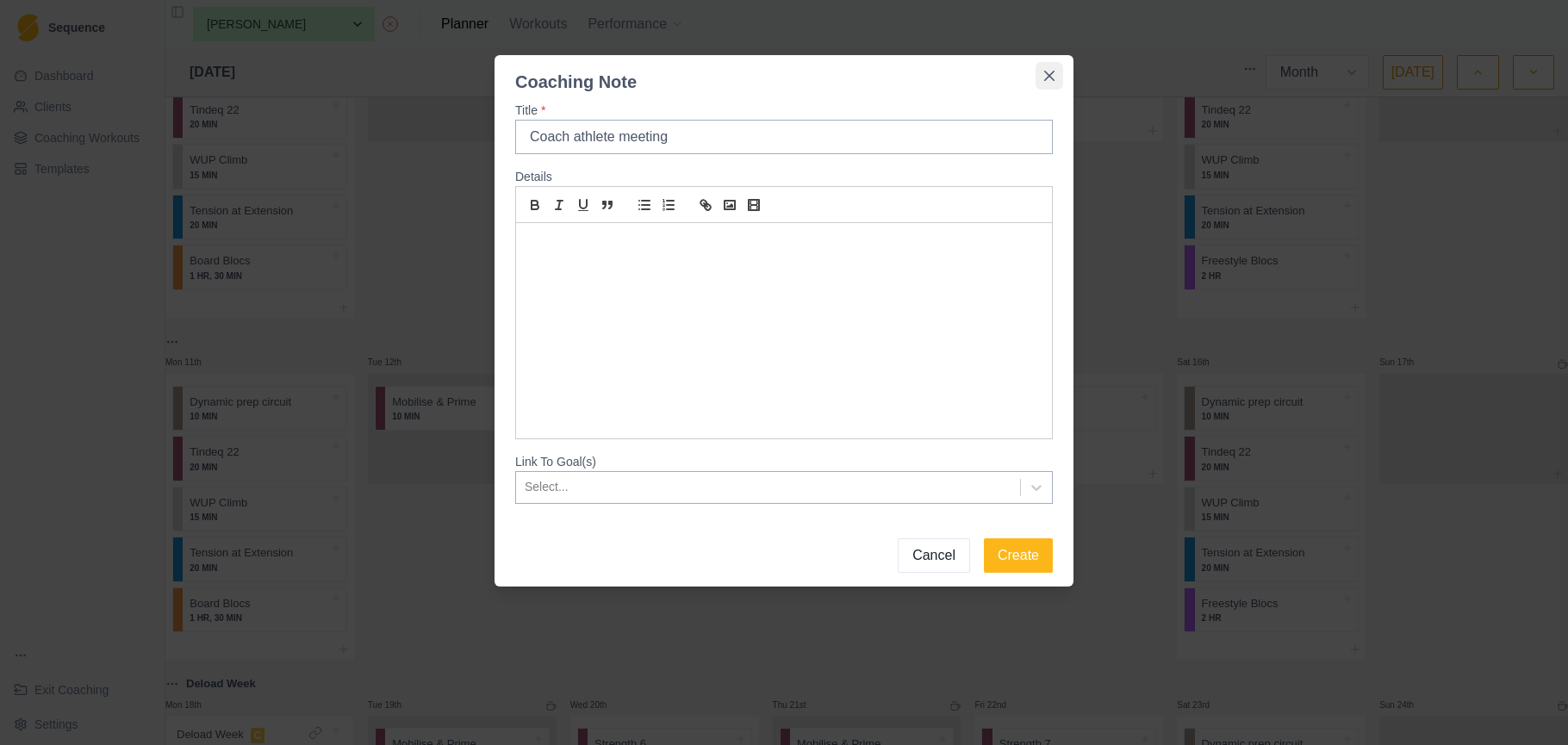
type input "Coach athlete meeting"
click at [1048, 72] on icon "Close" at bounding box center [1049, 75] width 10 height 10
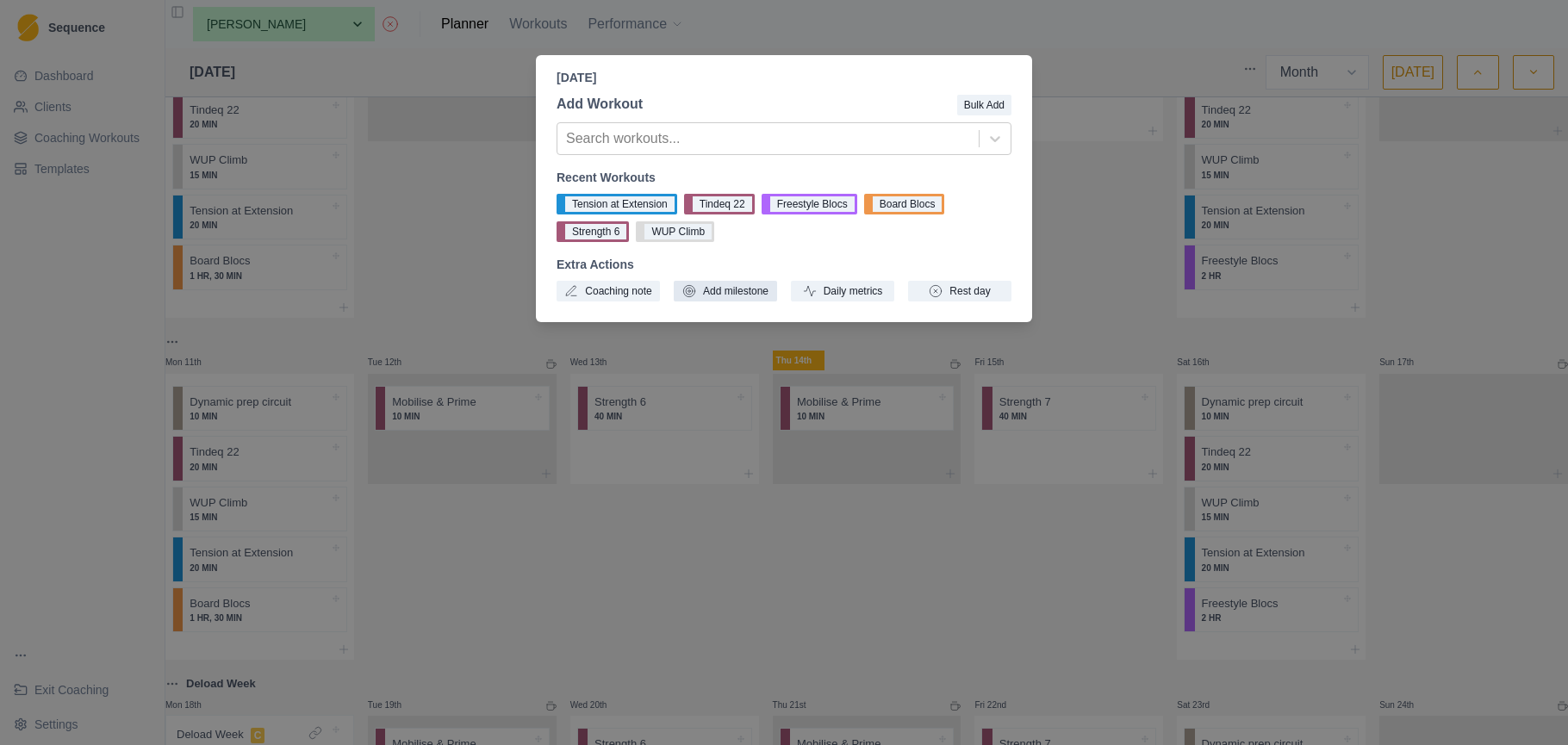
click at [752, 290] on button "Add milestone" at bounding box center [725, 291] width 103 height 20
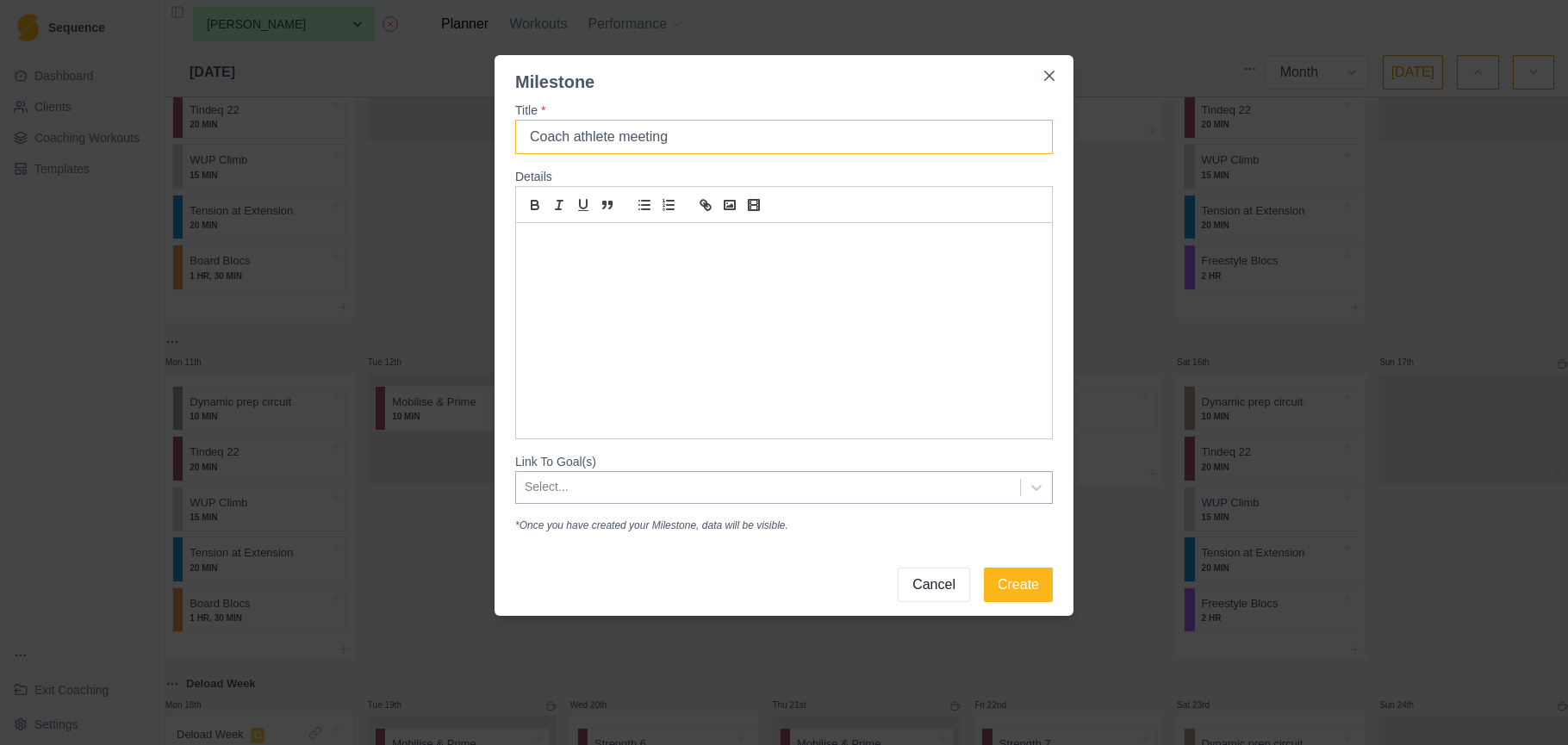
click at [575, 136] on input "Coach athlete meeting" at bounding box center [784, 137] width 538 height 34
type input "Coach/ athlete meeting"
click at [1017, 585] on button "Create" at bounding box center [1018, 584] width 69 height 34
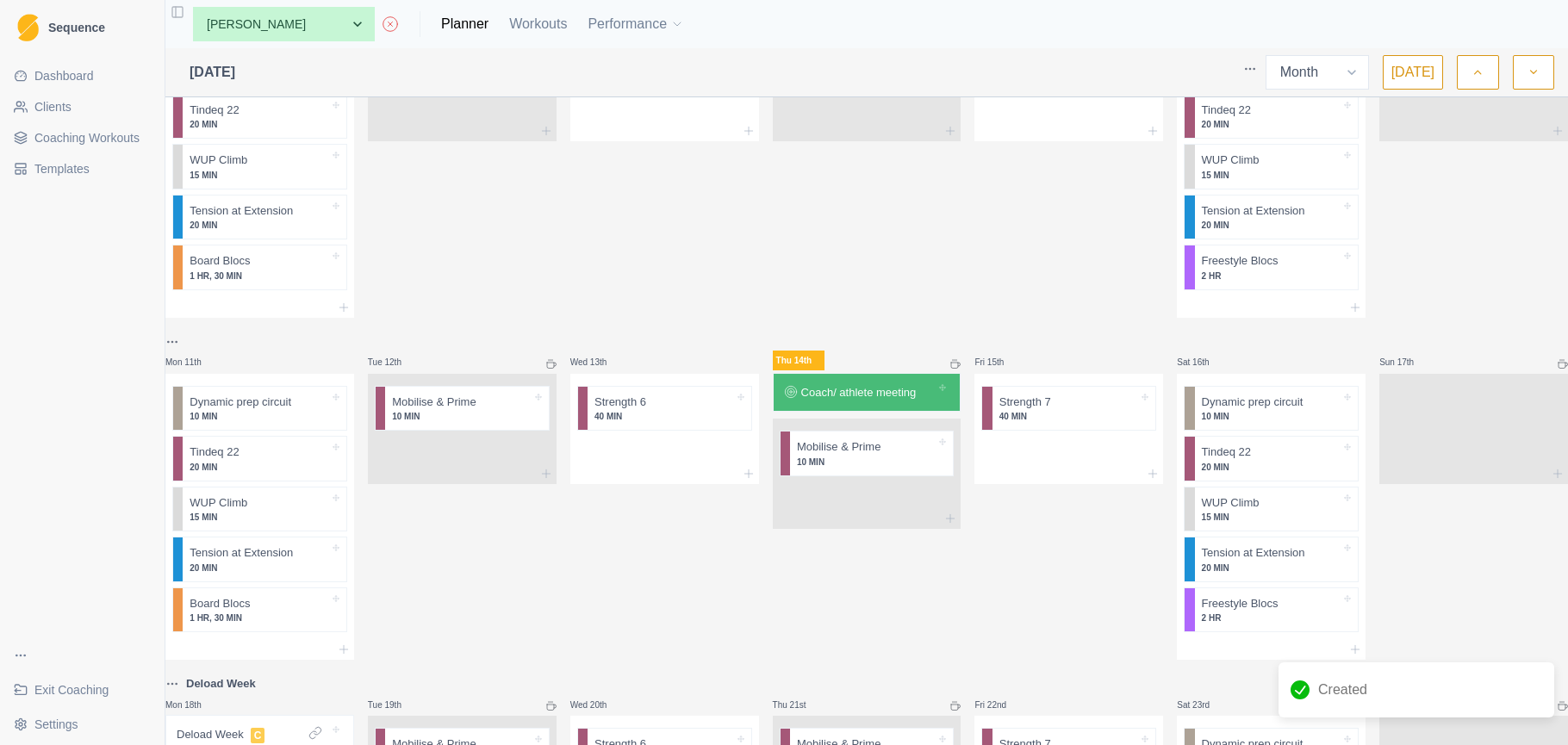
click at [887, 396] on p "Coach/ athlete meeting" at bounding box center [859, 392] width 116 height 17
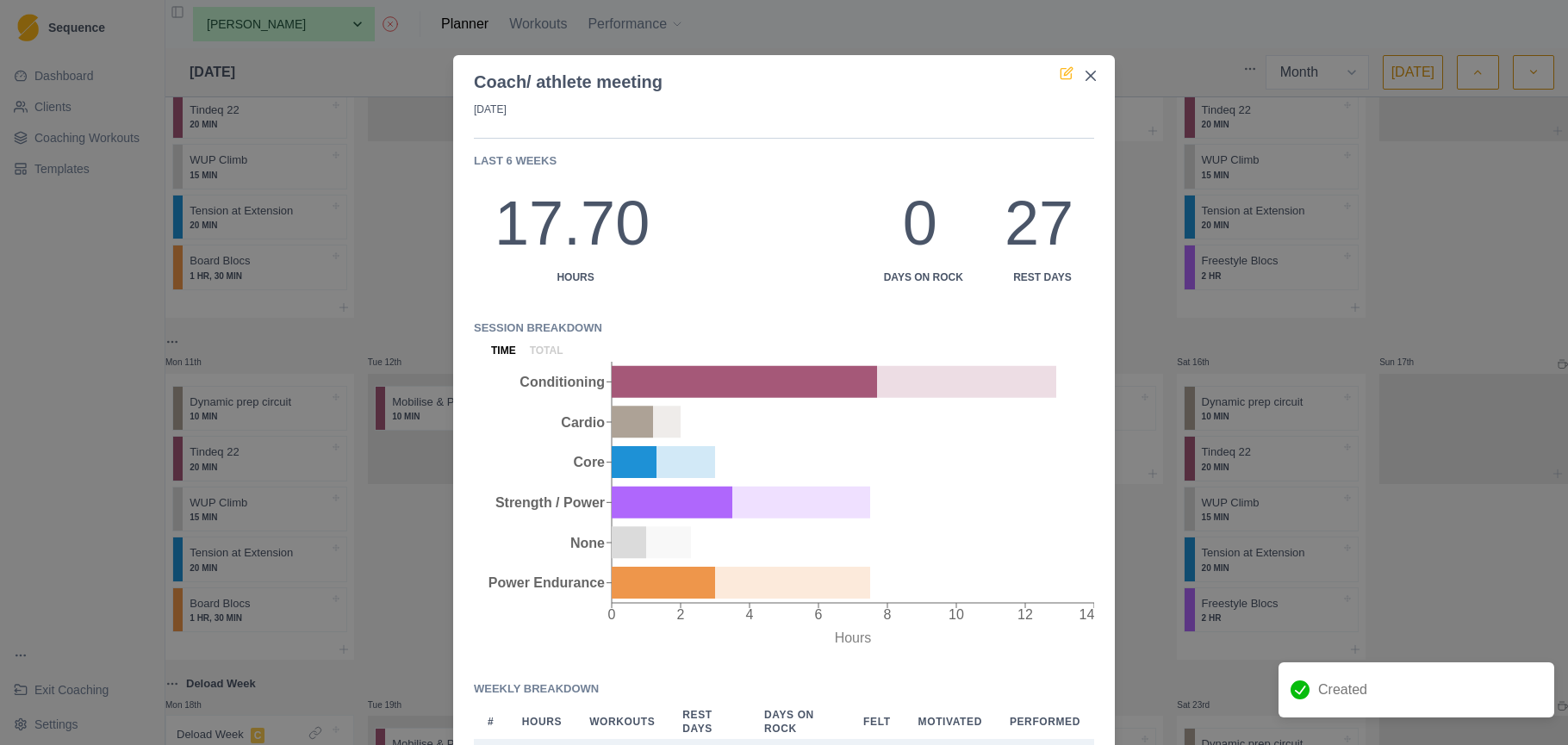
click at [1068, 75] on icon at bounding box center [1067, 73] width 14 height 14
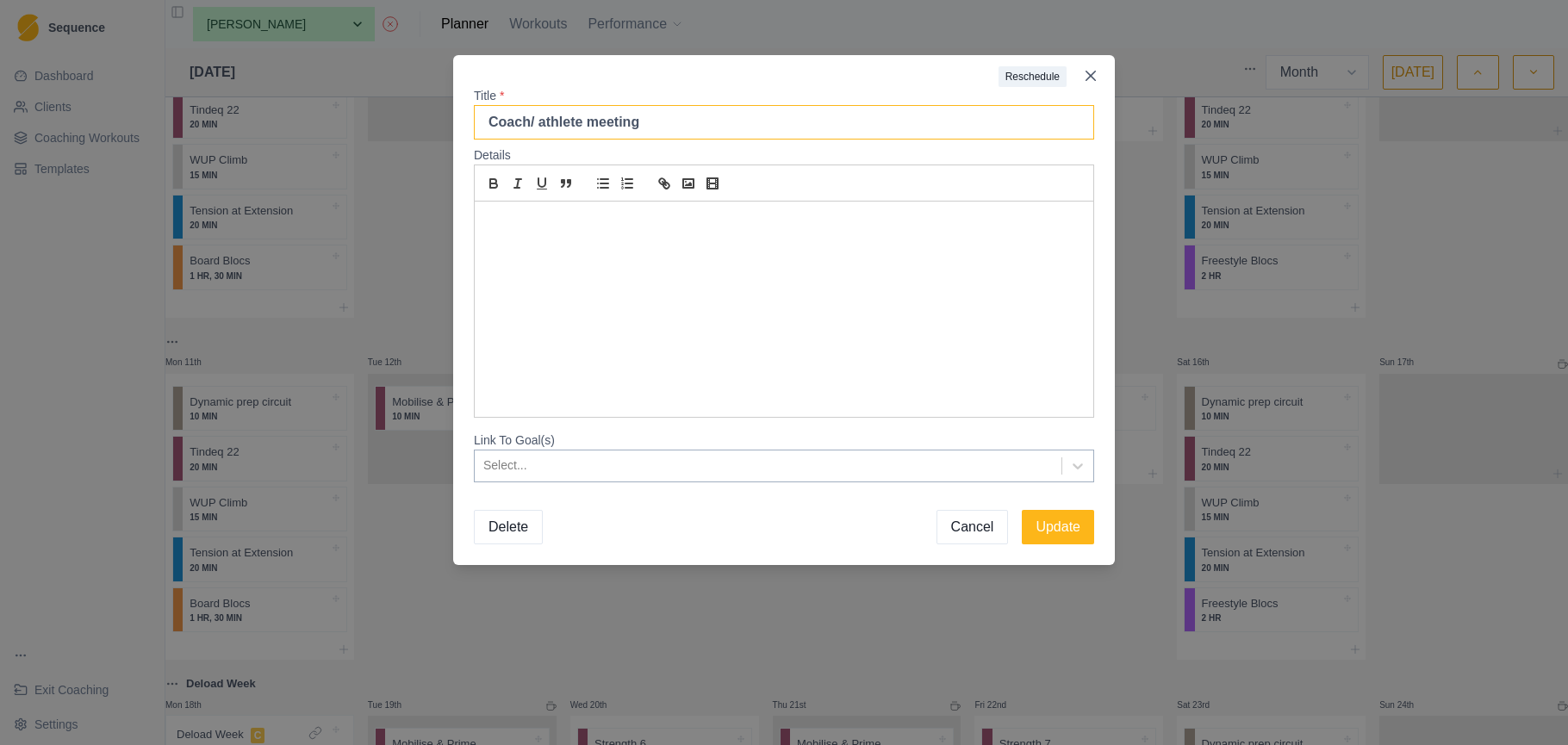
click at [539, 122] on input "Coach/ athlete meeting" at bounding box center [784, 122] width 620 height 34
type input "Coach/athlete meeting"
click at [605, 224] on p at bounding box center [784, 222] width 593 height 20
click at [716, 470] on div at bounding box center [768, 465] width 569 height 21
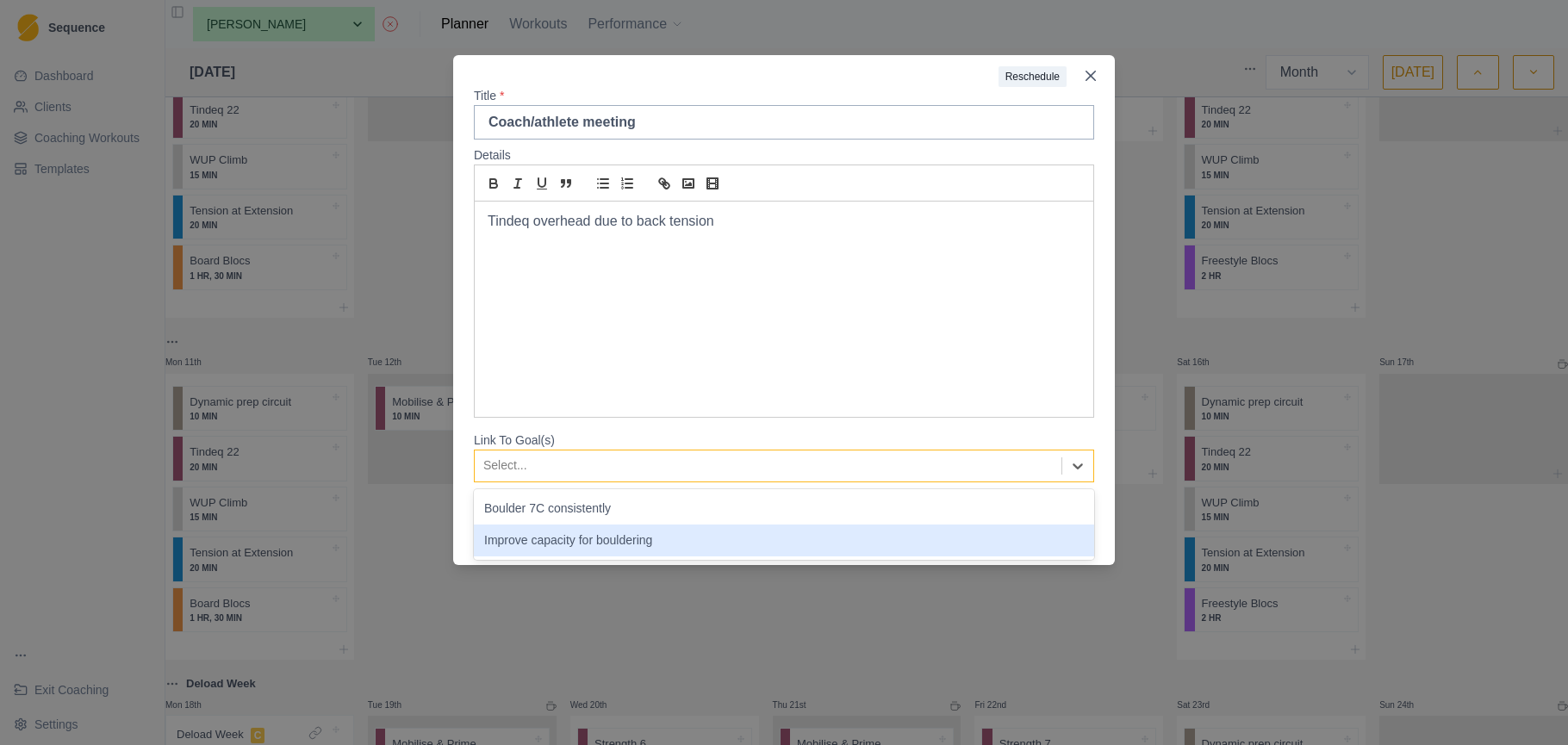
click at [701, 543] on div "Improve capacity for bouldering" at bounding box center [784, 540] width 620 height 32
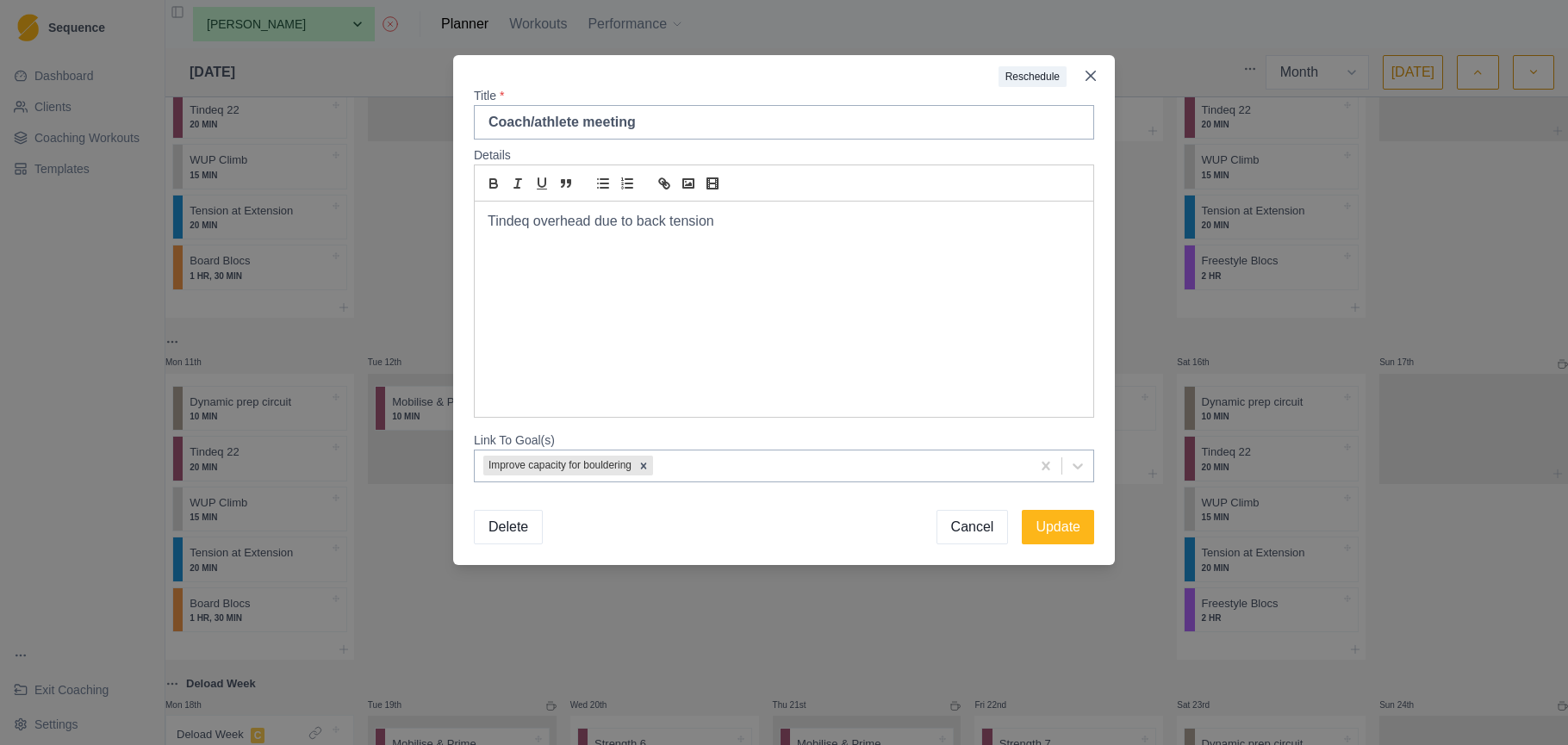
click at [743, 221] on p "Tindeq overhead due to back tension" at bounding box center [784, 222] width 593 height 20
click at [593, 219] on p "Tindeq overhead due to back tension" at bounding box center [784, 222] width 593 height 20
click at [736, 225] on p "Tindeq overhead due to back tension" at bounding box center [784, 222] width 593 height 20
click at [512, 242] on p "Has nt had the opportunity to express his abilities due to work and life." at bounding box center [784, 240] width 593 height 20
click at [515, 242] on p "Has nt had the opportunity to express his abilities due to work and life." at bounding box center [784, 240] width 593 height 20
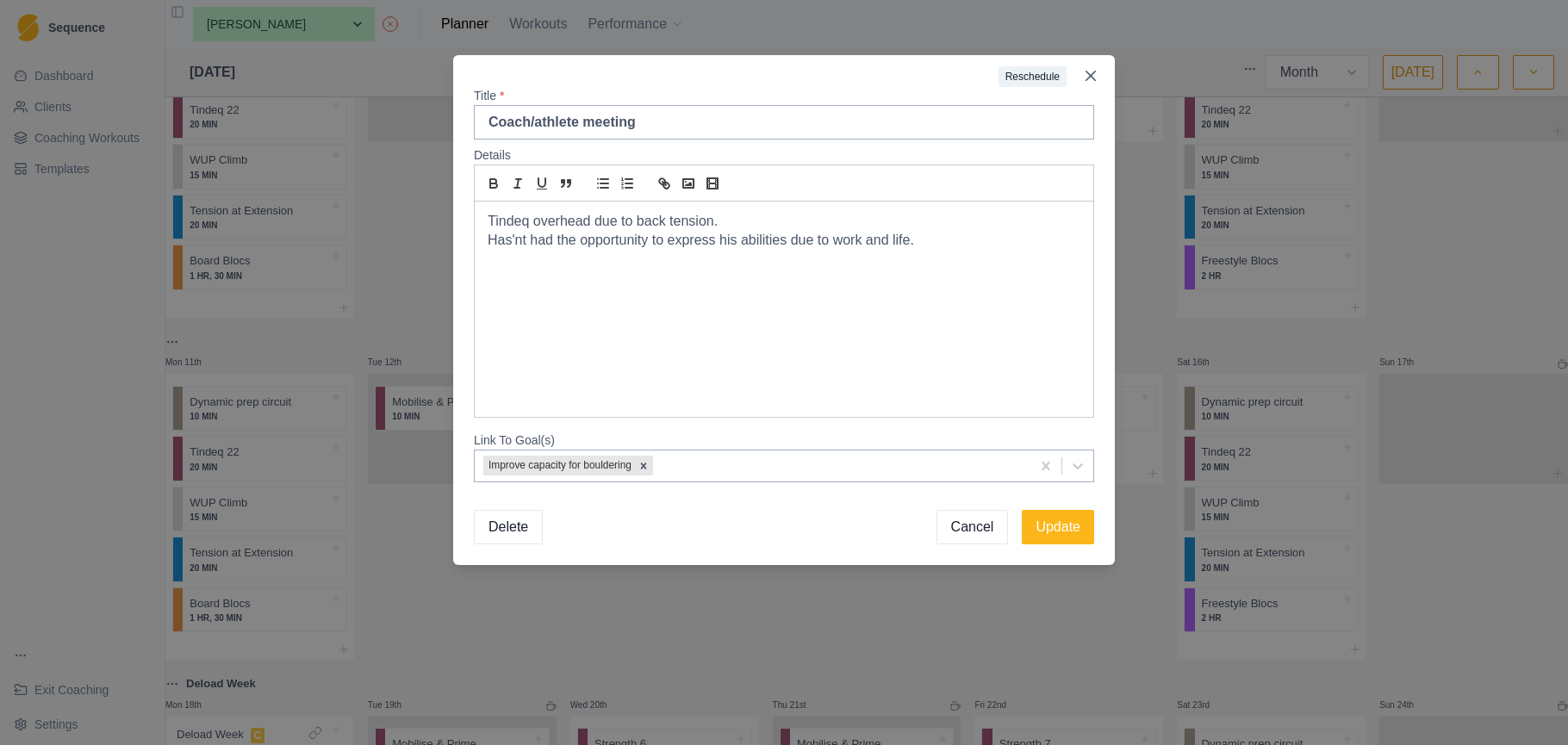
click at [926, 240] on p "Has'nt had the opportunity to express his abilities due to work and life." at bounding box center [784, 240] width 593 height 20
drag, startPoint x: 925, startPoint y: 237, endPoint x: 485, endPoint y: 235, distance: 440.0
click at [485, 235] on div "Tindeq overhead due to back tension. Has'nt had the opportunity to express his …" at bounding box center [784, 308] width 619 height 215
click at [746, 224] on p "Tindeq overhead due to back tension." at bounding box center [784, 222] width 593 height 20
